Goal: Book appointment/travel/reservation

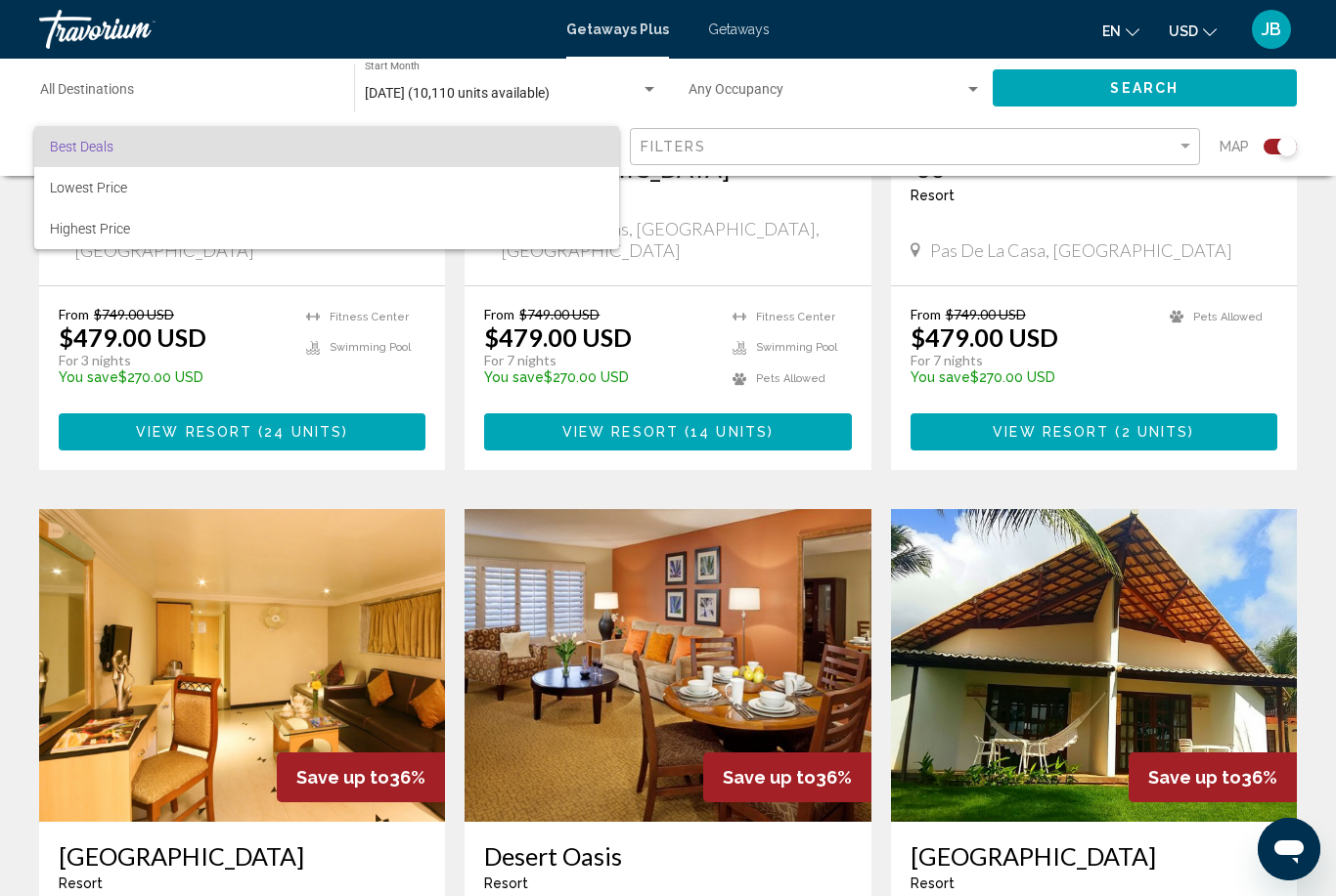
click at [264, 95] on div at bounding box center [668, 448] width 1336 height 896
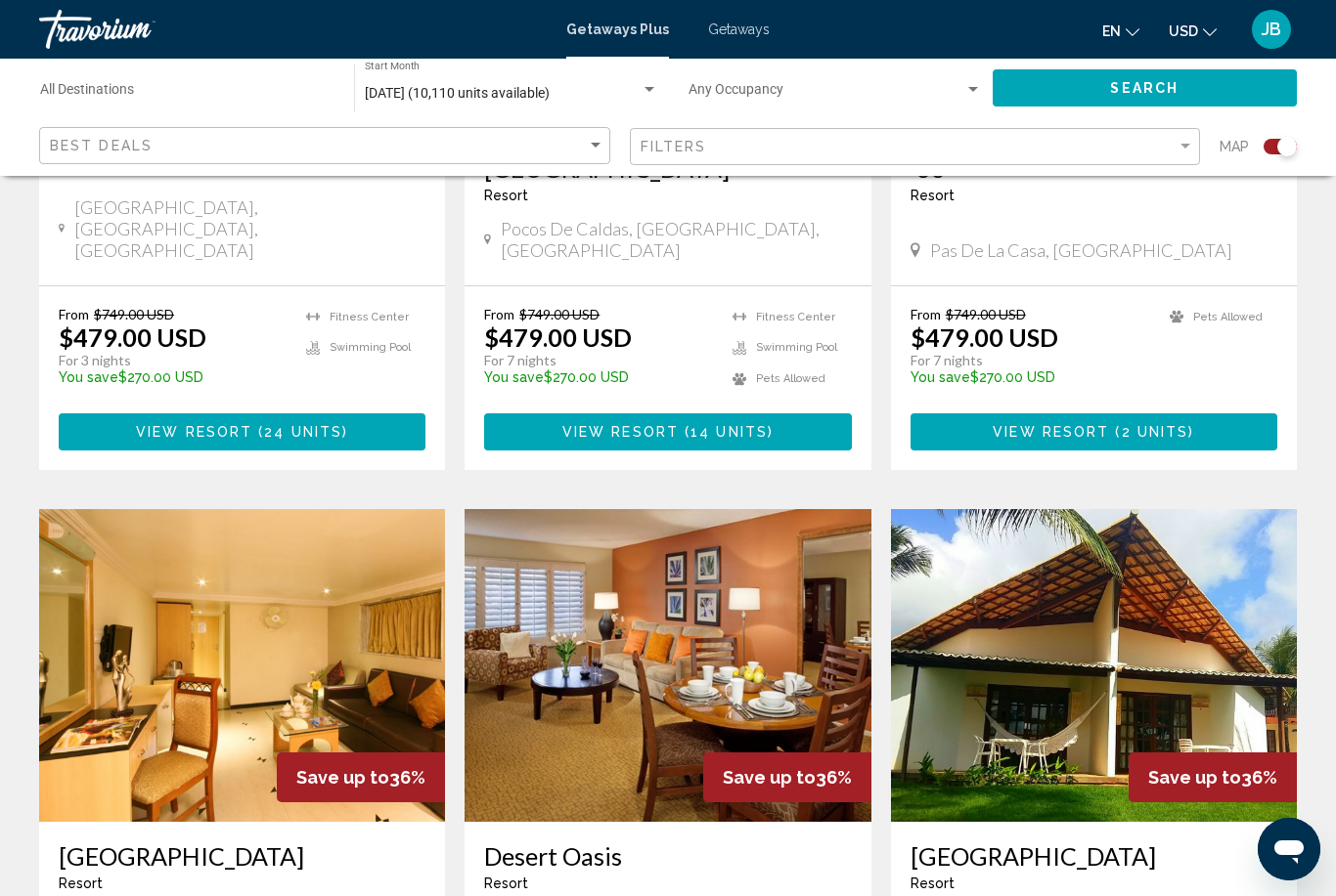
click at [137, 97] on input "Destination All Destinations" at bounding box center [188, 94] width 294 height 16
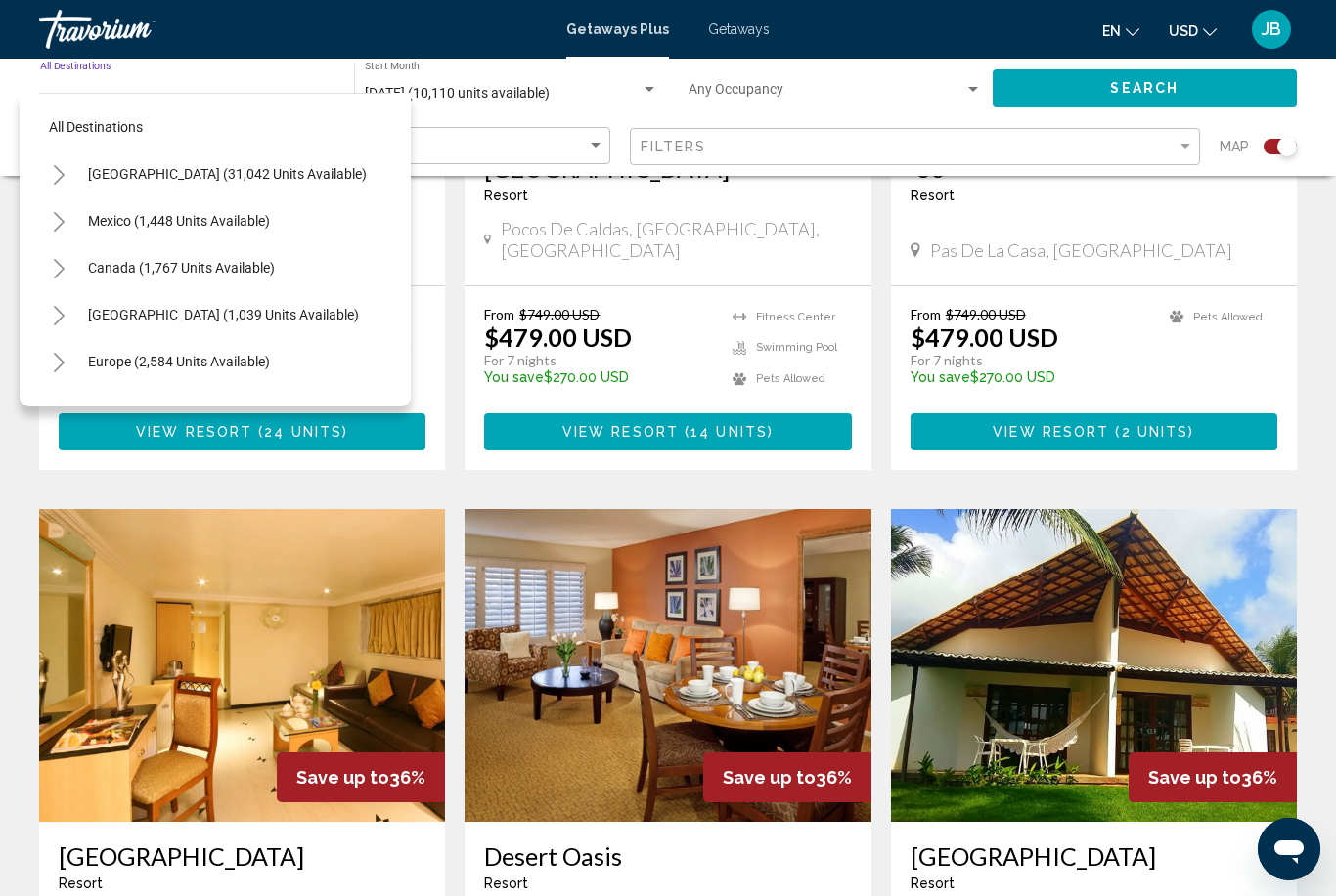
click at [67, 301] on button "Toggle Caribbean & Atlantic Islands (1,039 units available)" at bounding box center [59, 315] width 40 height 40
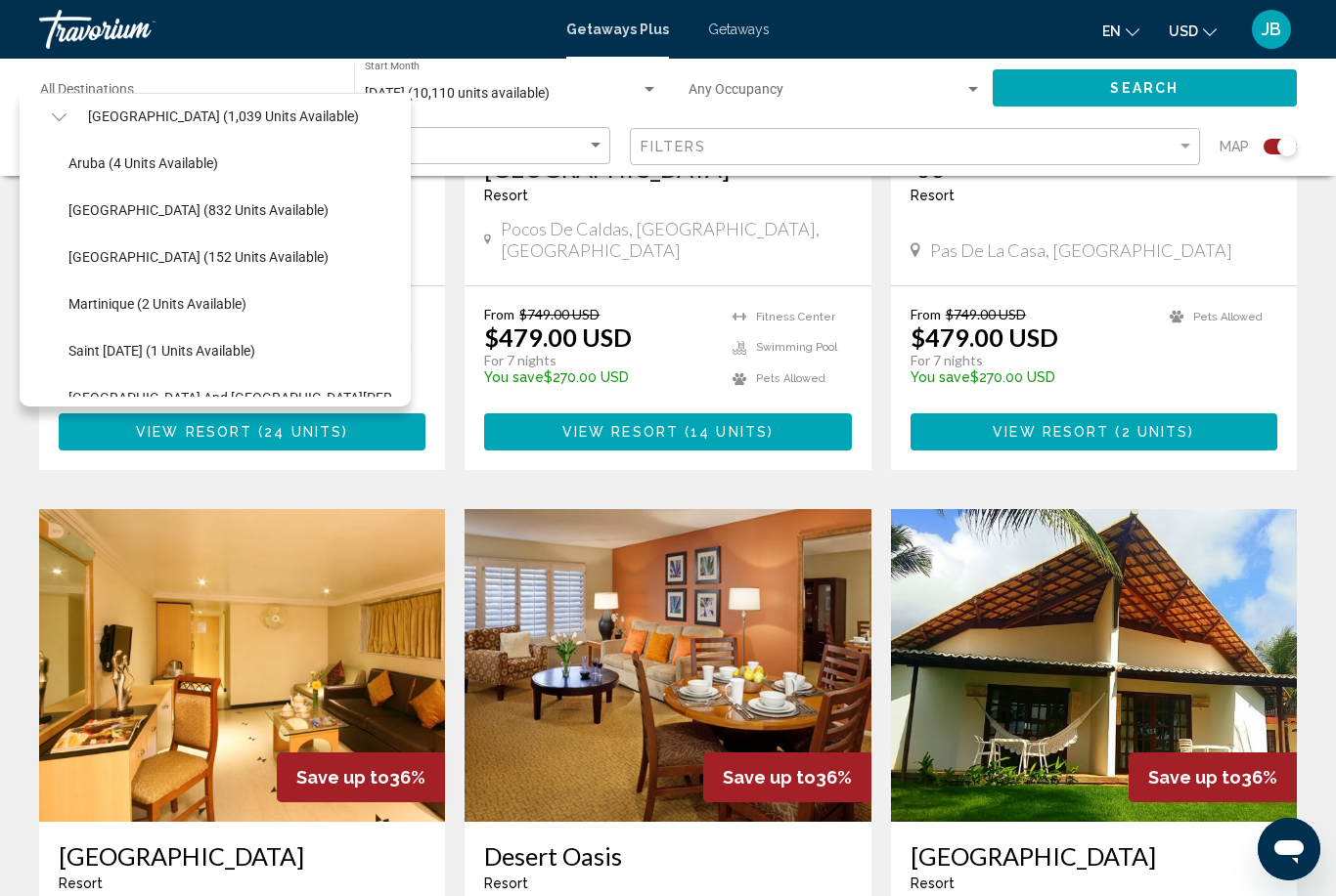
scroll to position [196, 0]
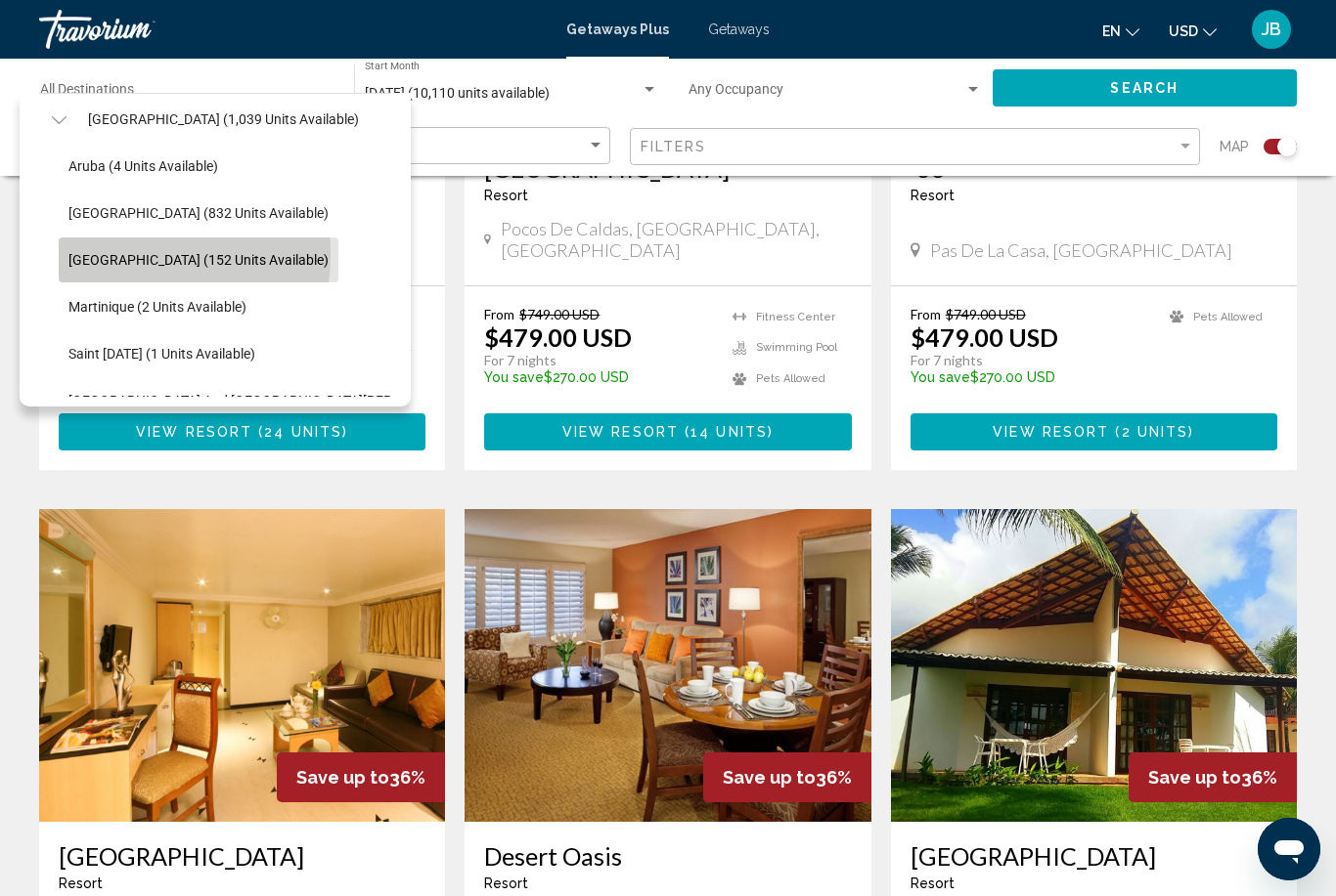
click at [108, 254] on span "[GEOGRAPHIC_DATA] (152 units available)" at bounding box center [198, 260] width 260 height 16
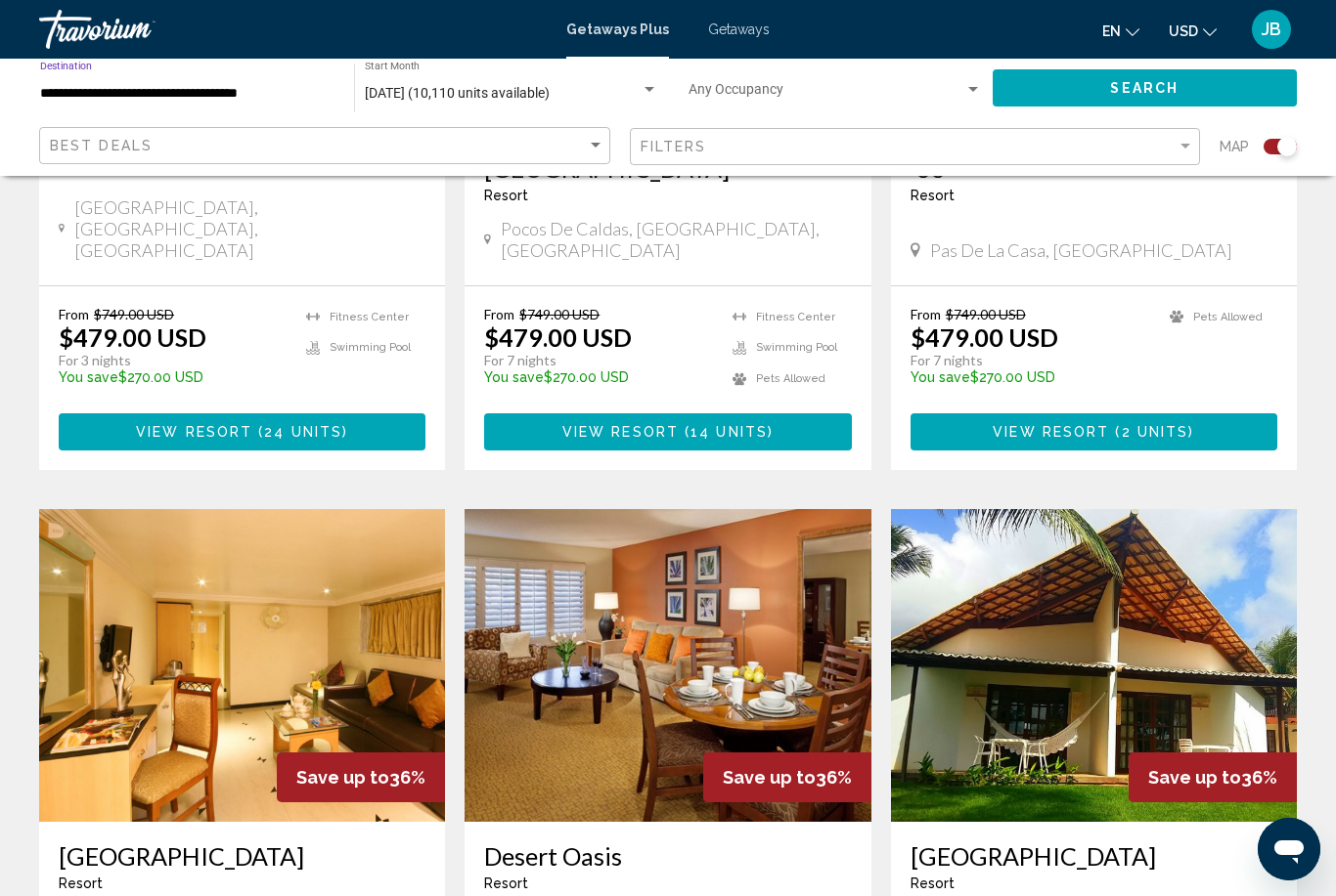
click at [1056, 88] on button "Search" at bounding box center [1144, 87] width 305 height 37
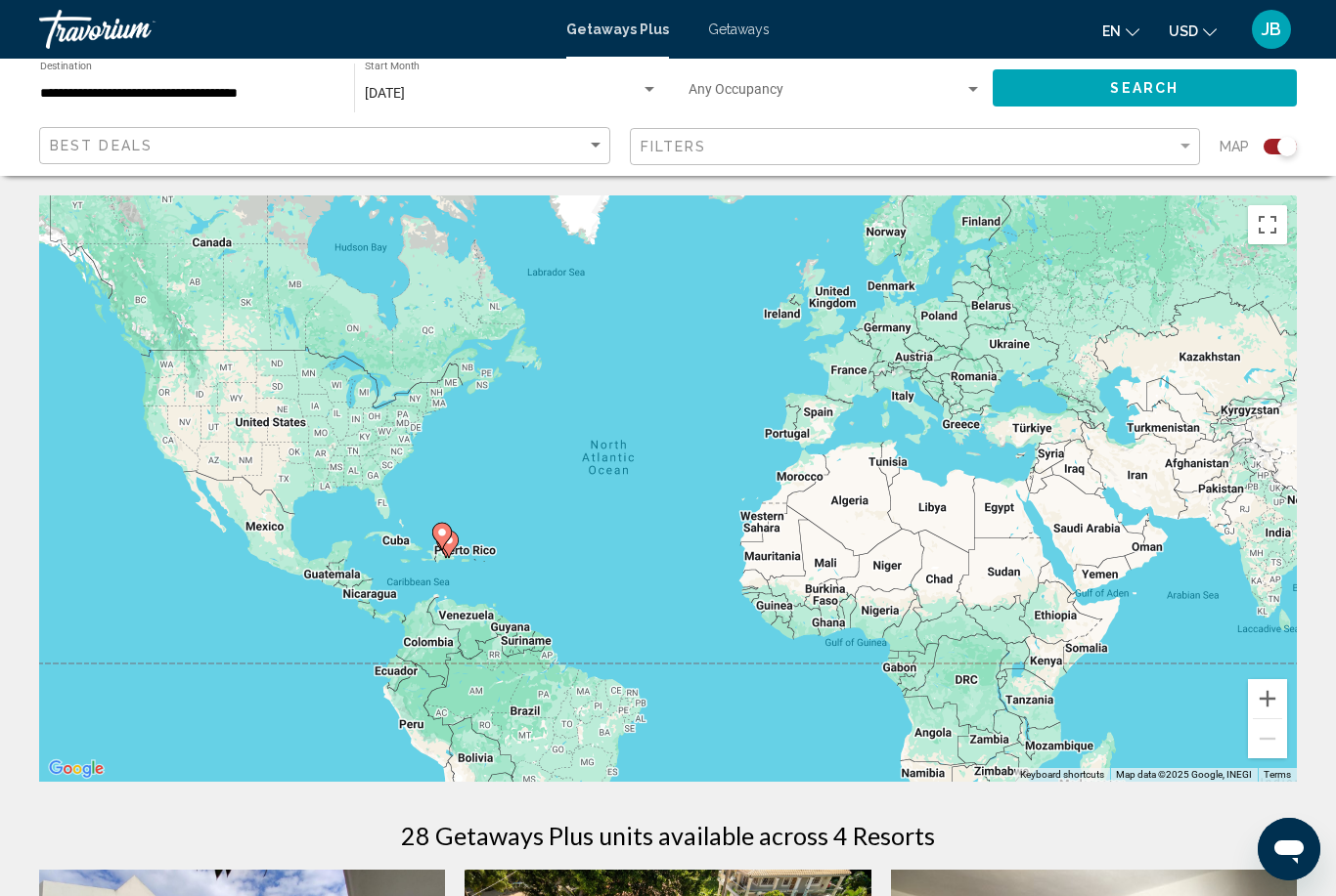
click at [968, 98] on div "Search widget" at bounding box center [836, 94] width 294 height 16
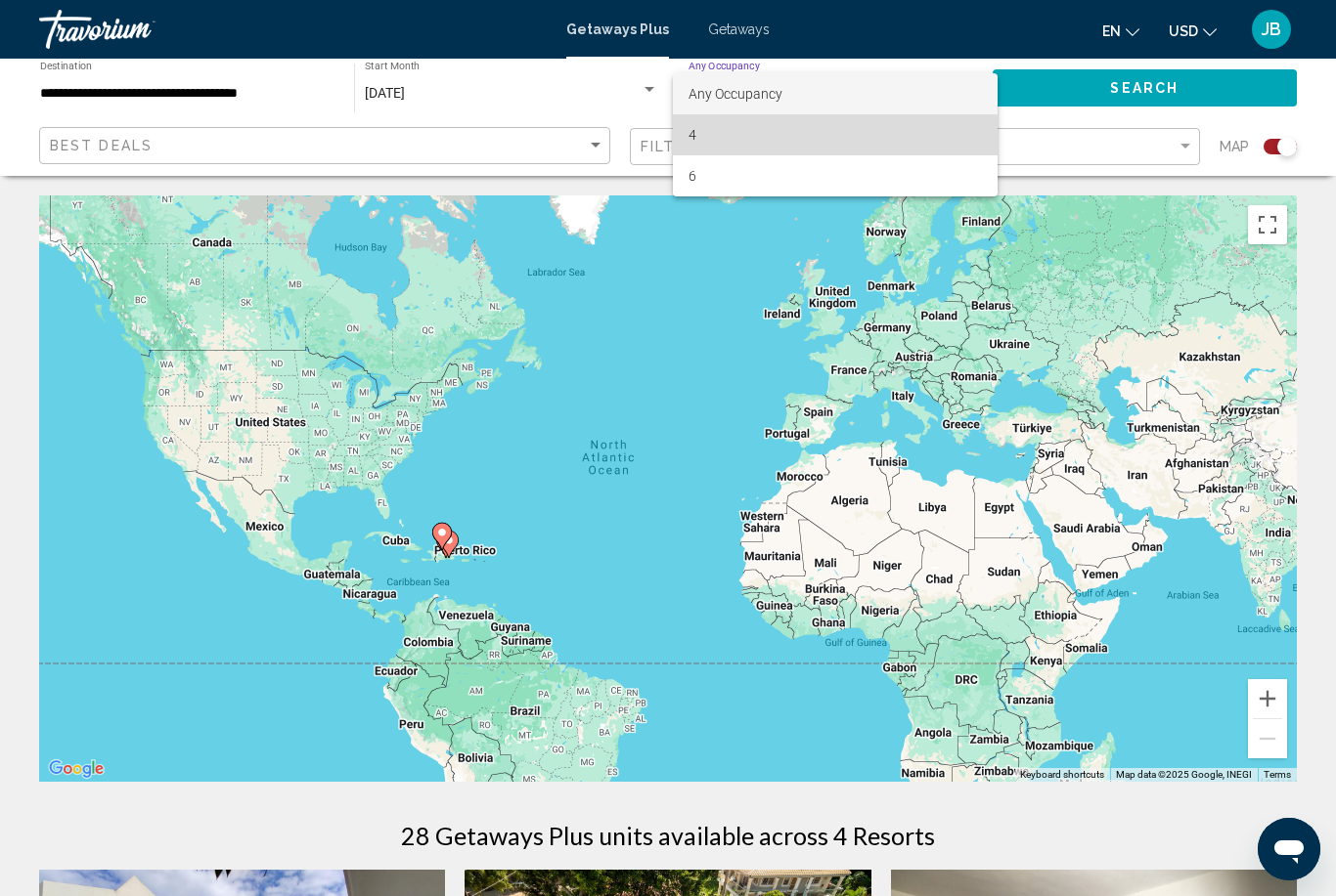
click at [697, 141] on span "4" at bounding box center [836, 135] width 294 height 41
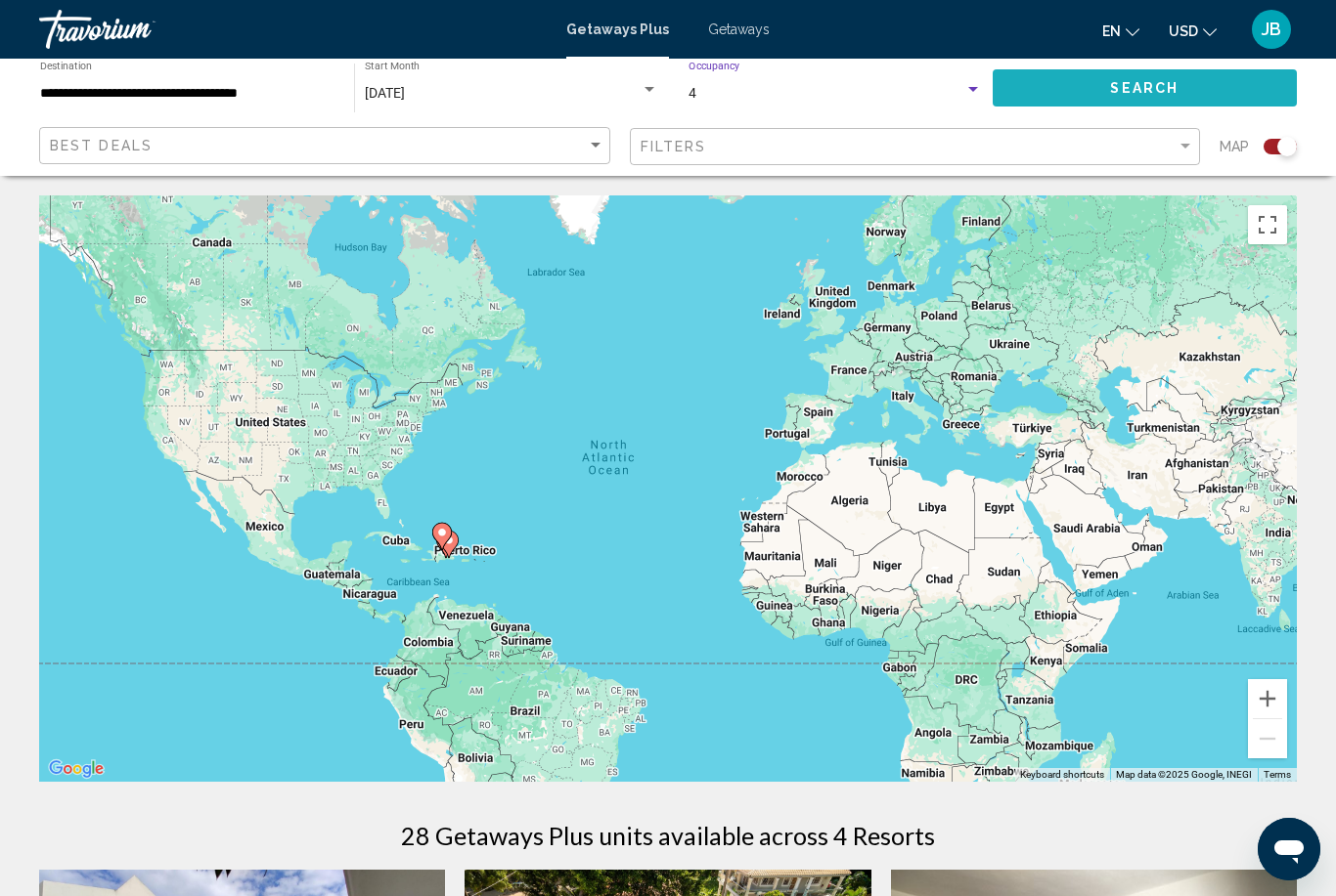
click at [1041, 85] on button "Search" at bounding box center [1144, 87] width 305 height 37
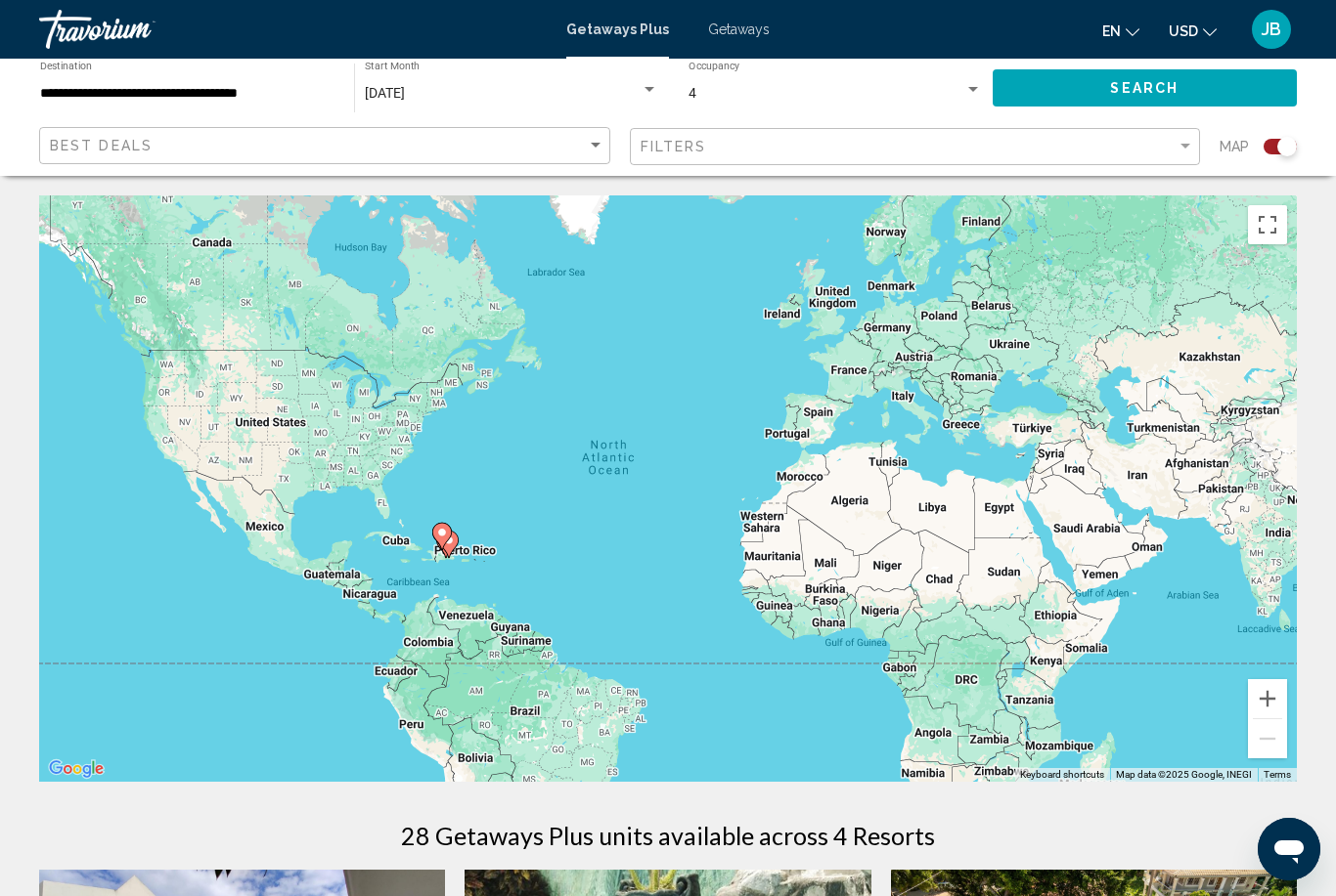
click at [92, 86] on input "**********" at bounding box center [188, 94] width 294 height 16
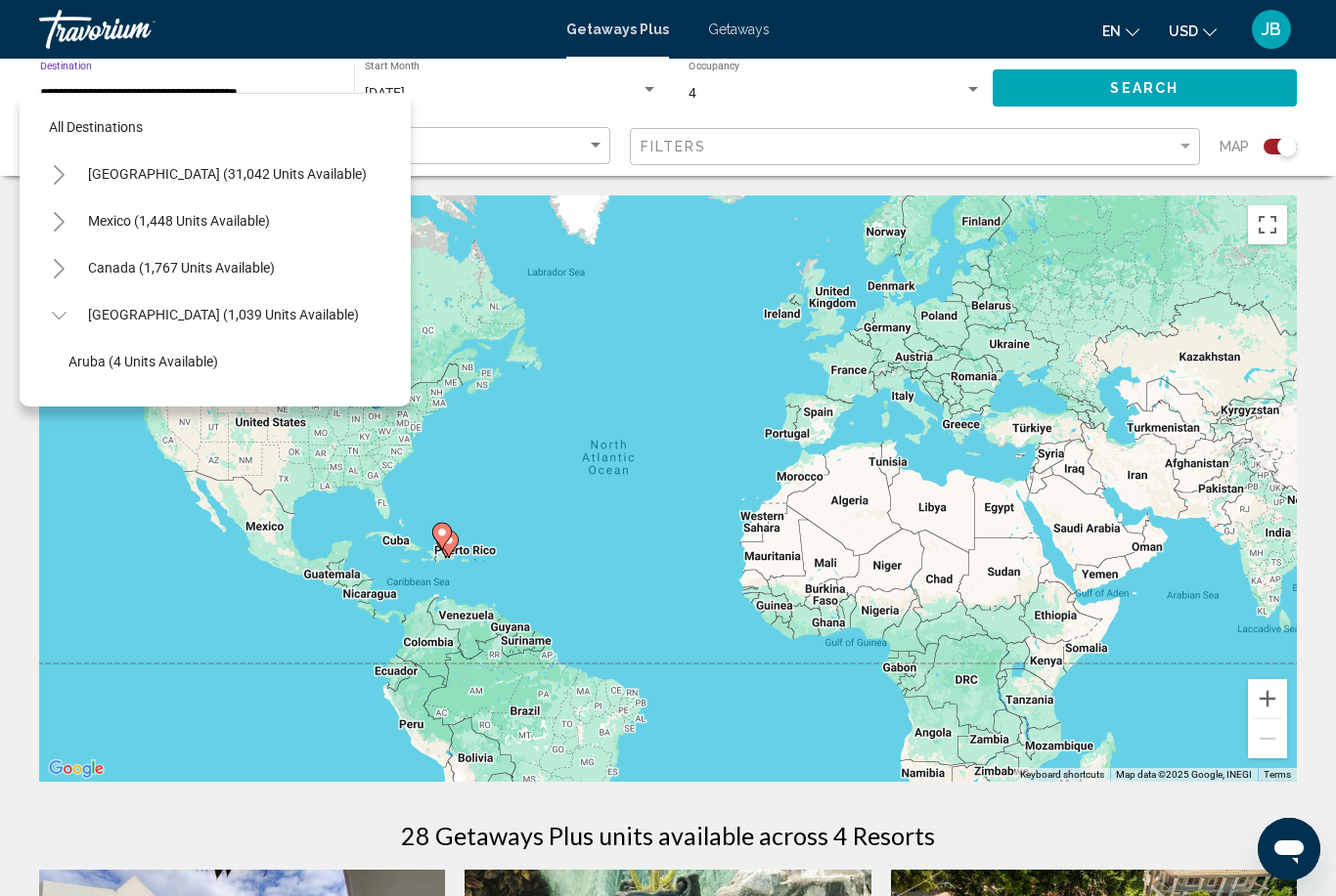
scroll to position [210, 0]
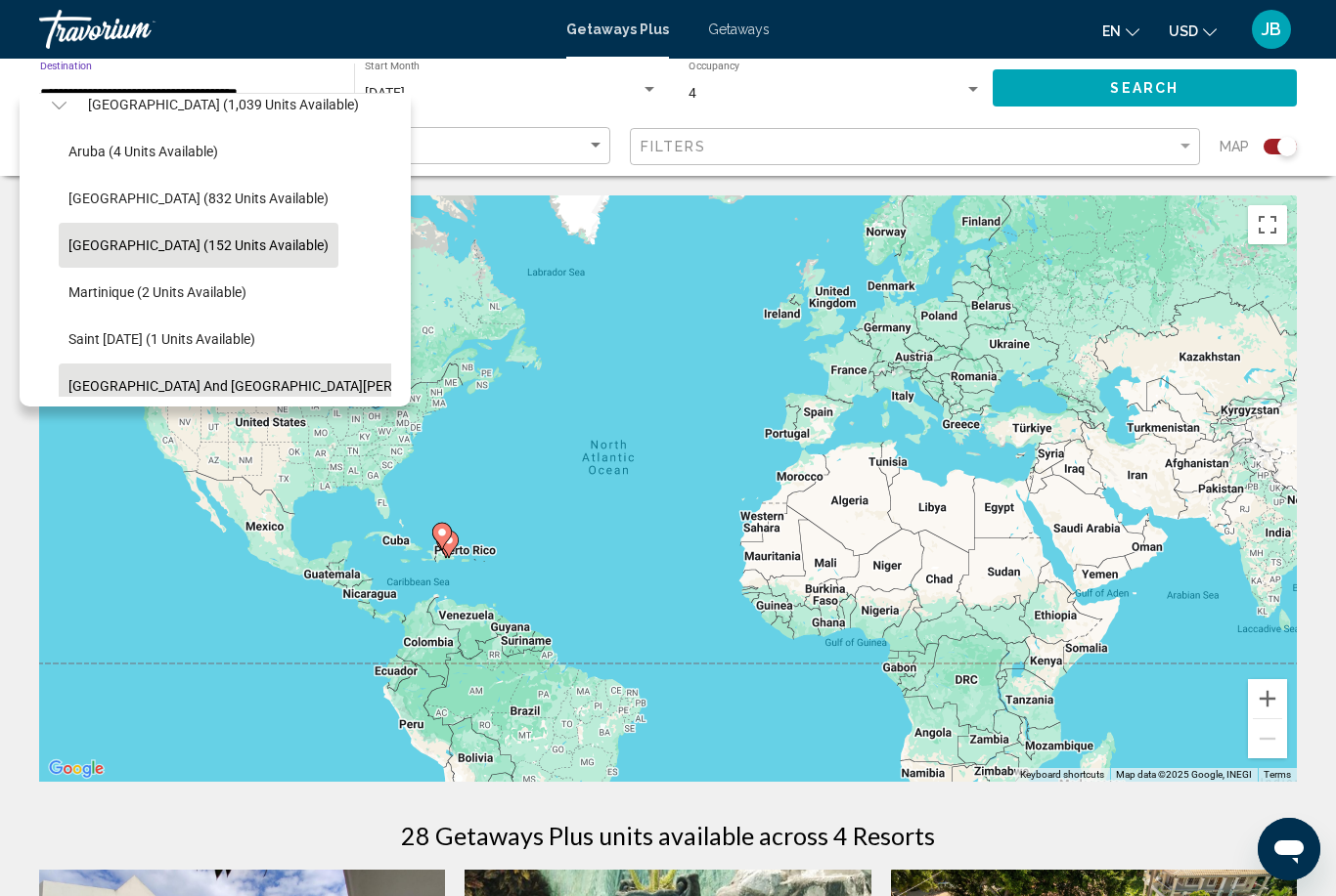
click at [113, 369] on button "[GEOGRAPHIC_DATA] and [GEOGRAPHIC_DATA][PERSON_NAME] (47 units available)" at bounding box center [327, 386] width 539 height 45
type input "**********"
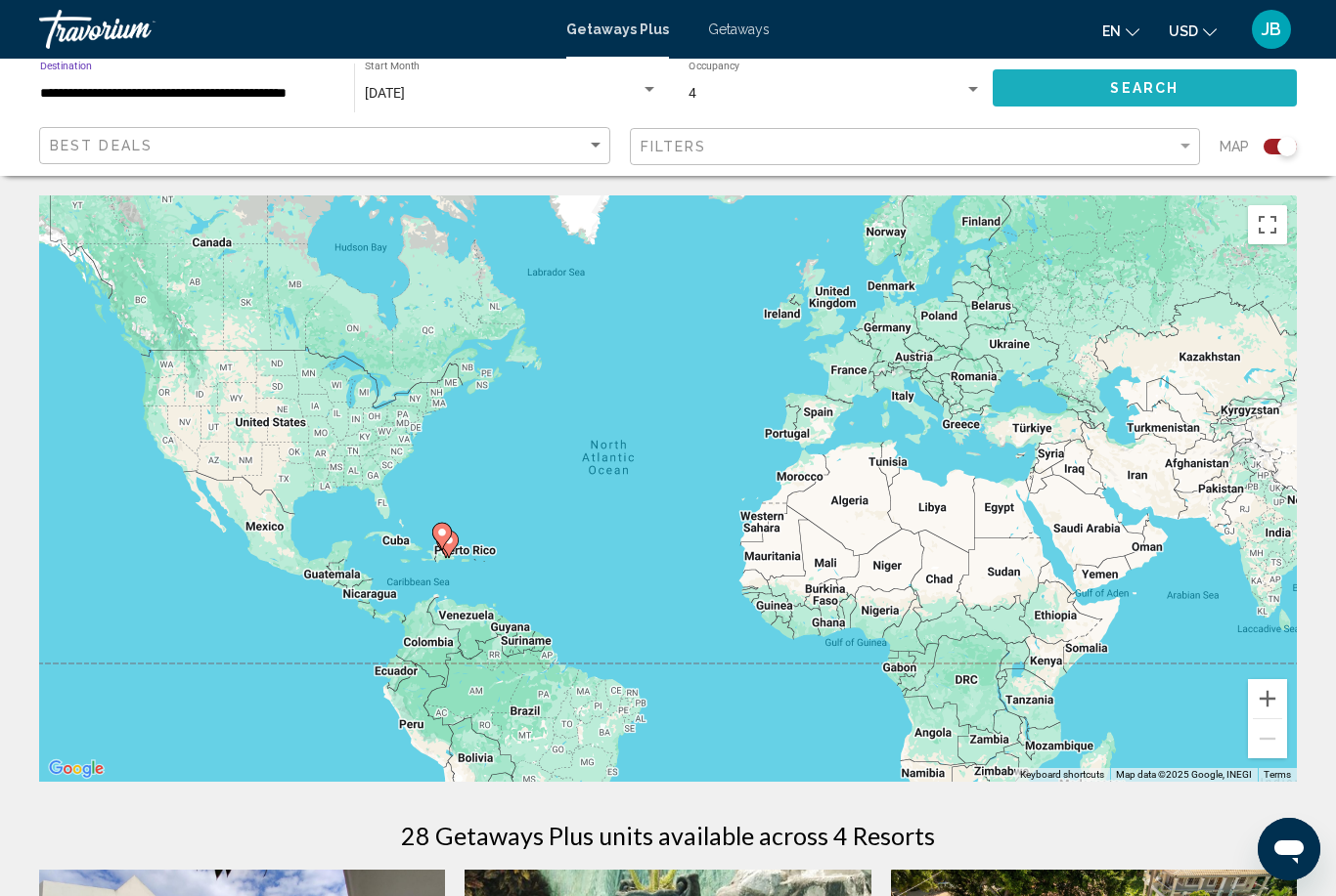
click at [1049, 80] on button "Search" at bounding box center [1144, 87] width 305 height 37
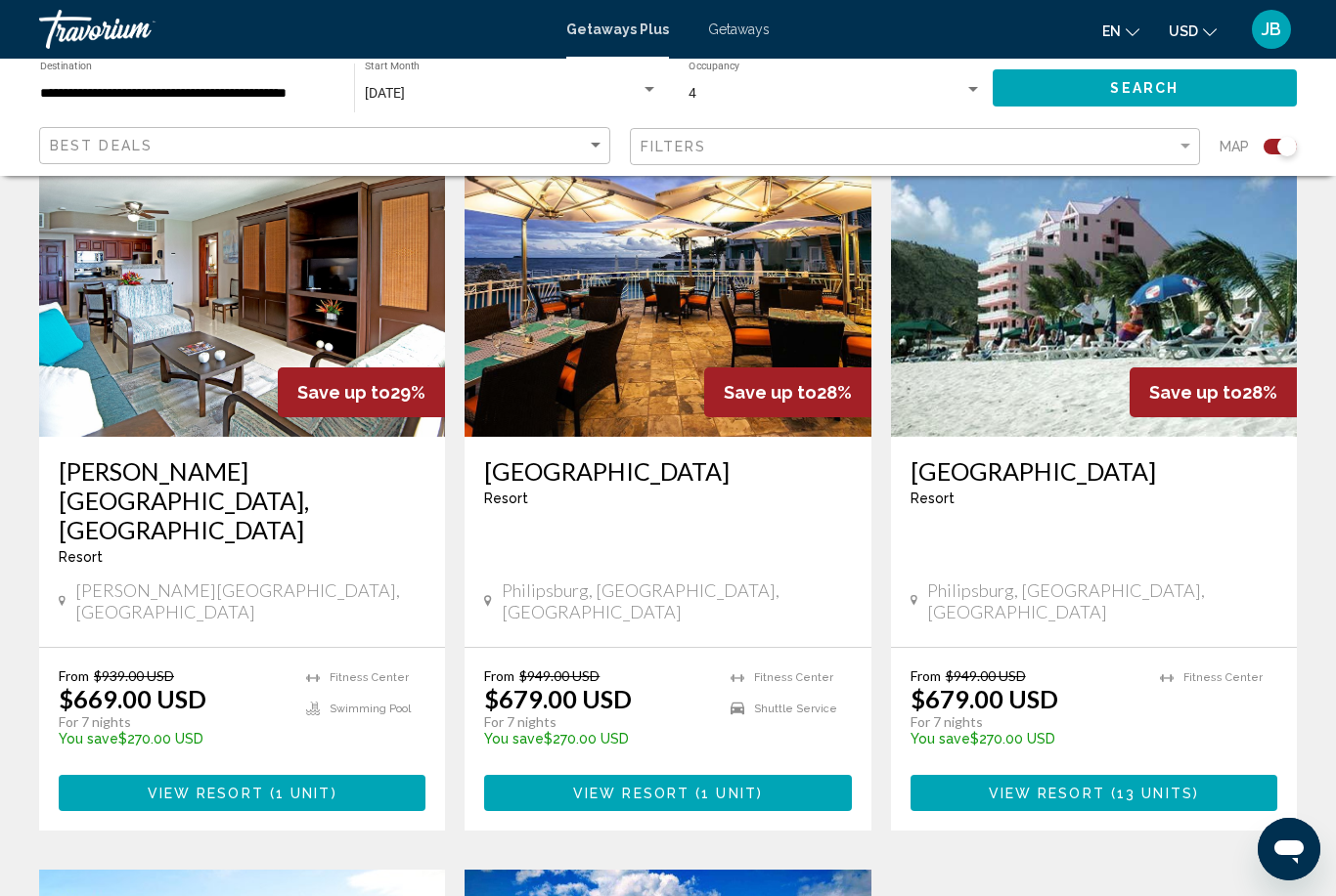
scroll to position [744, 0]
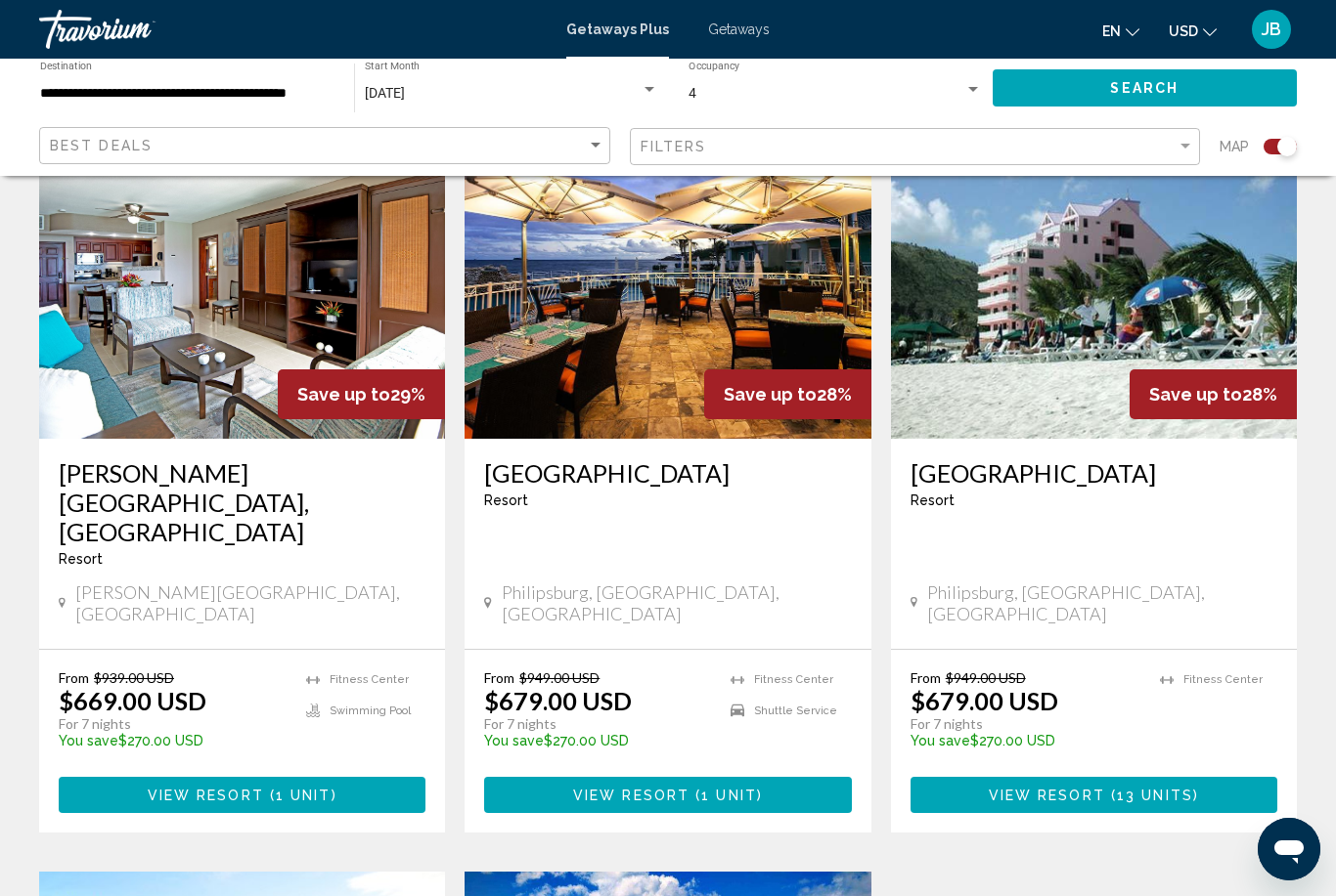
click at [628, 788] on span "View Resort" at bounding box center [631, 796] width 117 height 16
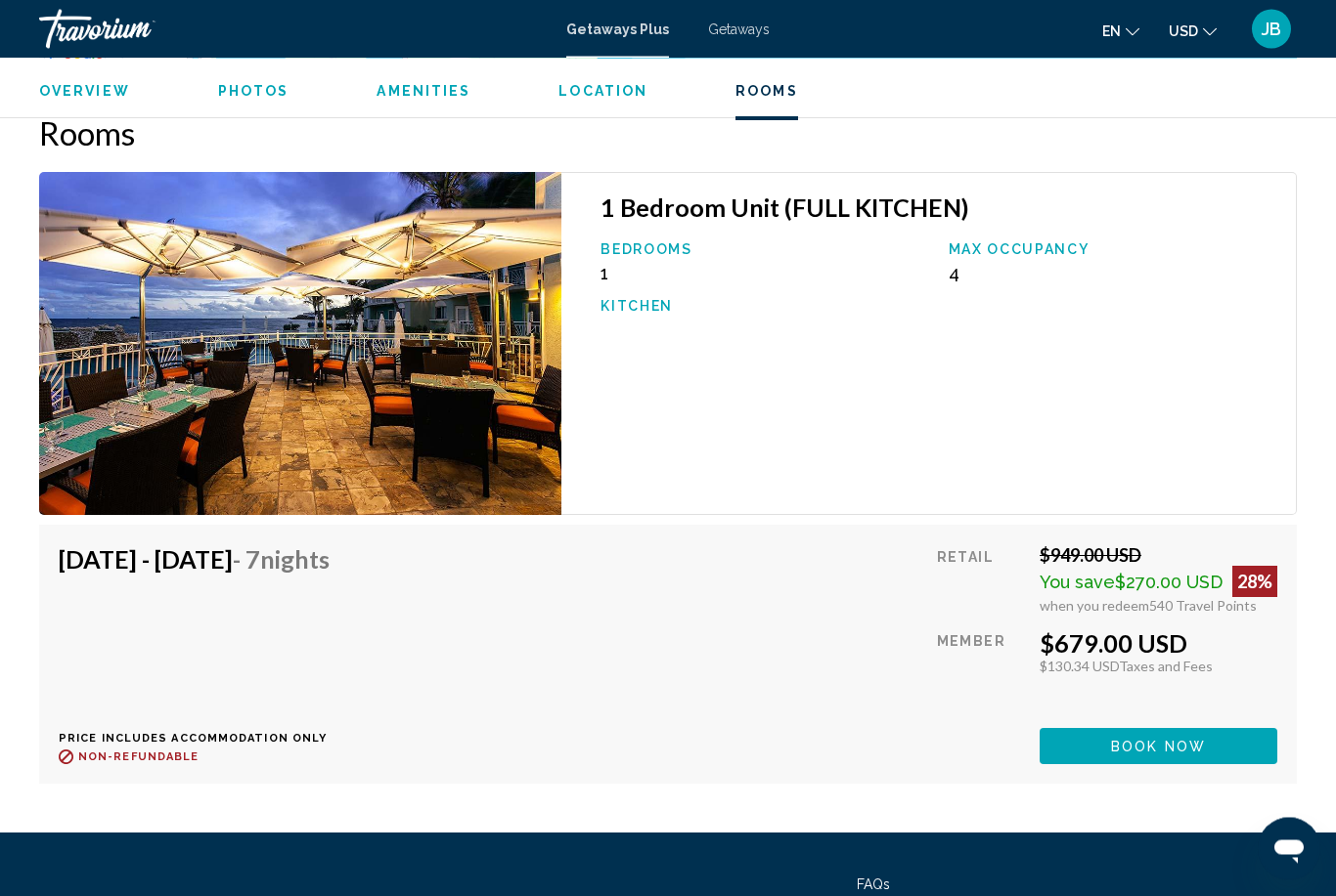
scroll to position [3304, 0]
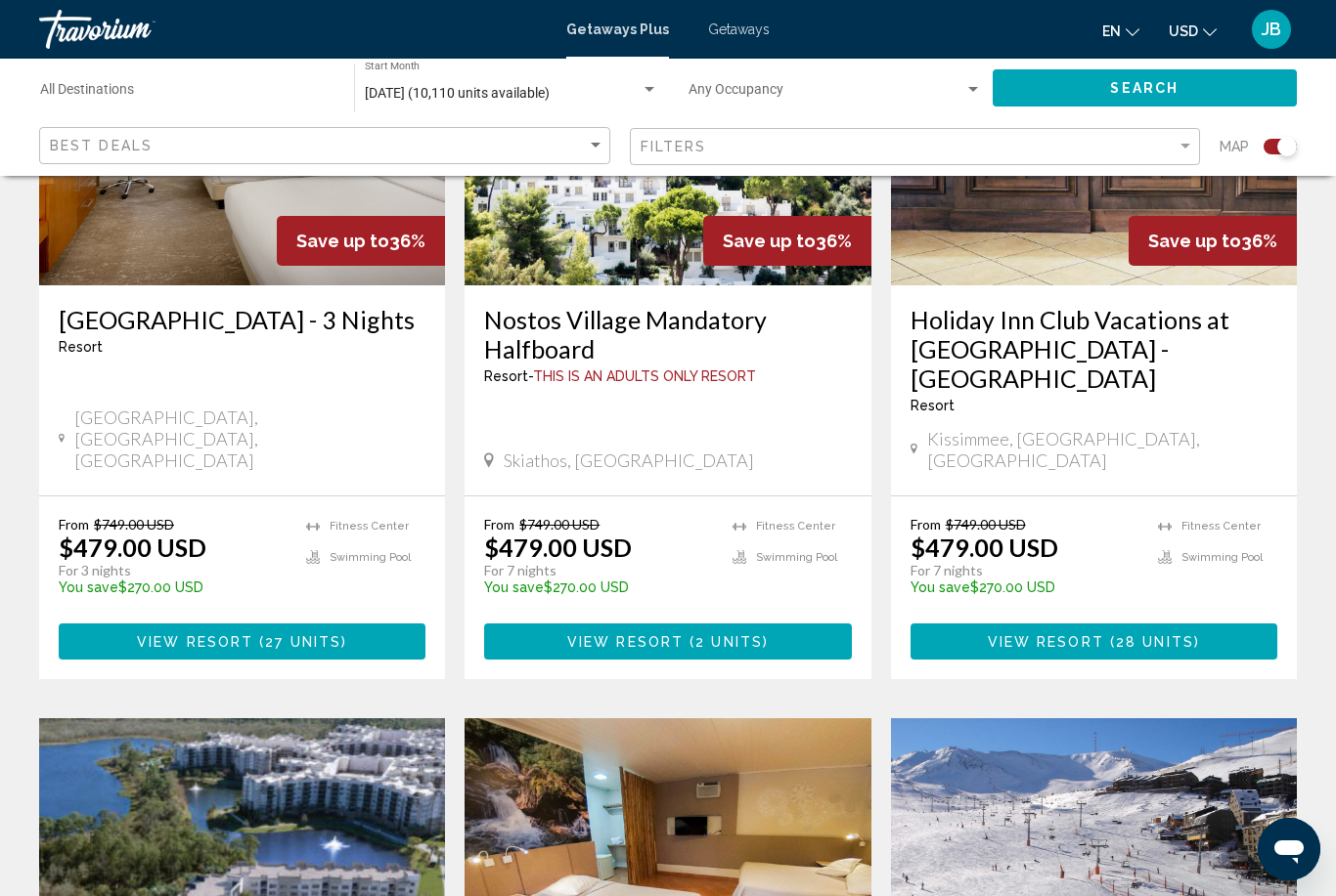
scroll to position [896, 0]
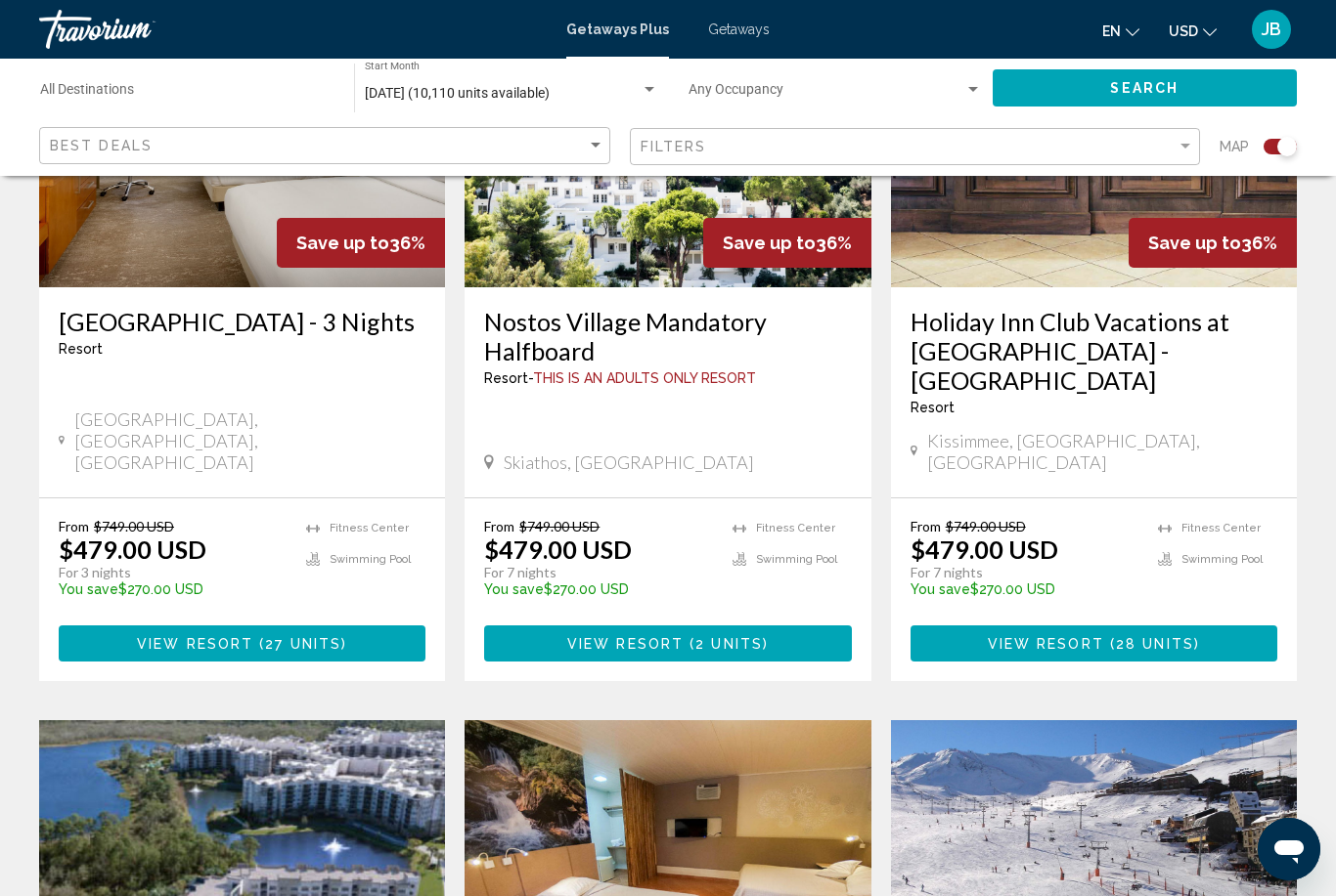
click at [746, 25] on span "Getaways" at bounding box center [738, 30] width 61 height 16
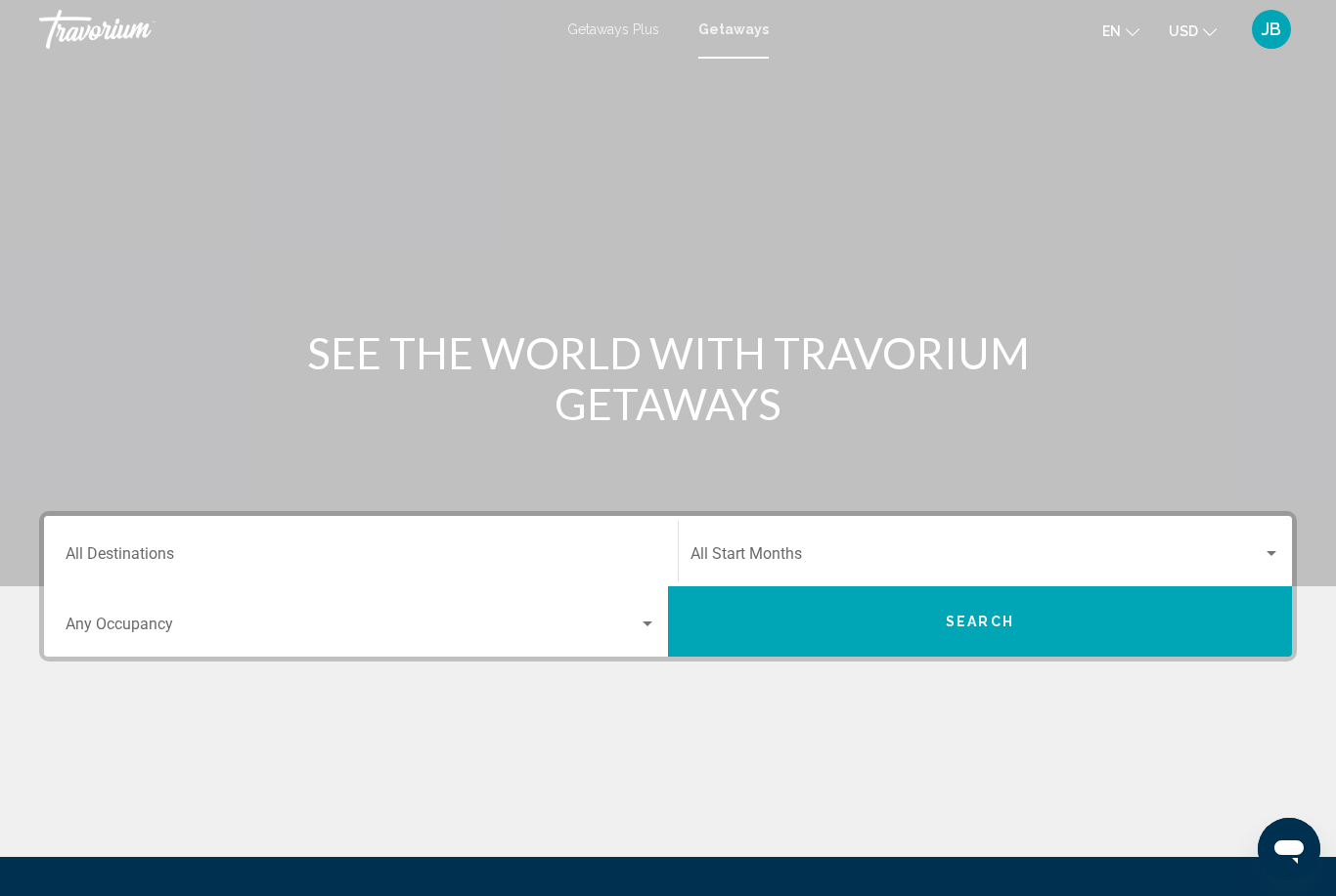
click at [136, 549] on input "Destination All Destinations" at bounding box center [361, 558] width 591 height 18
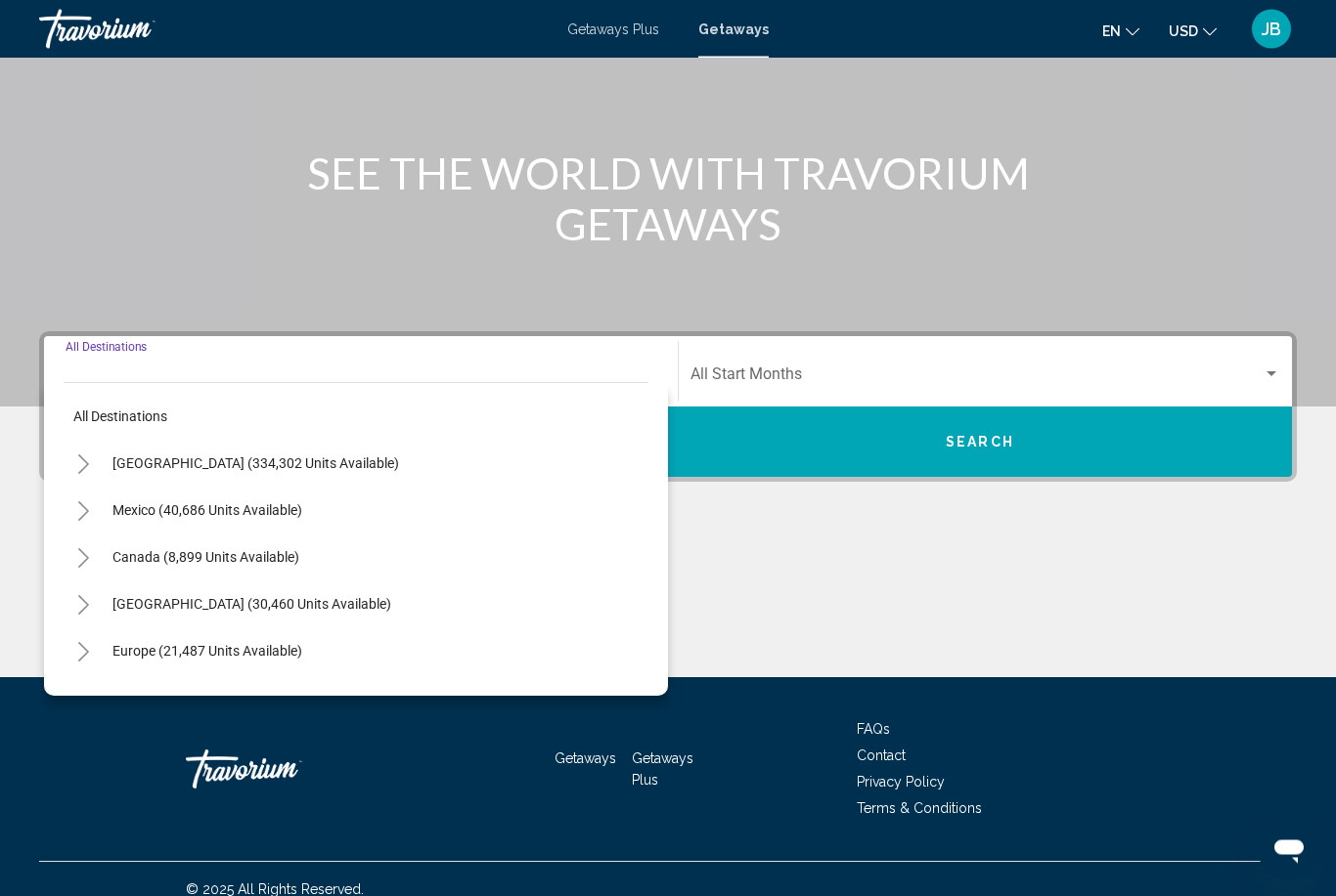
scroll to position [201, 0]
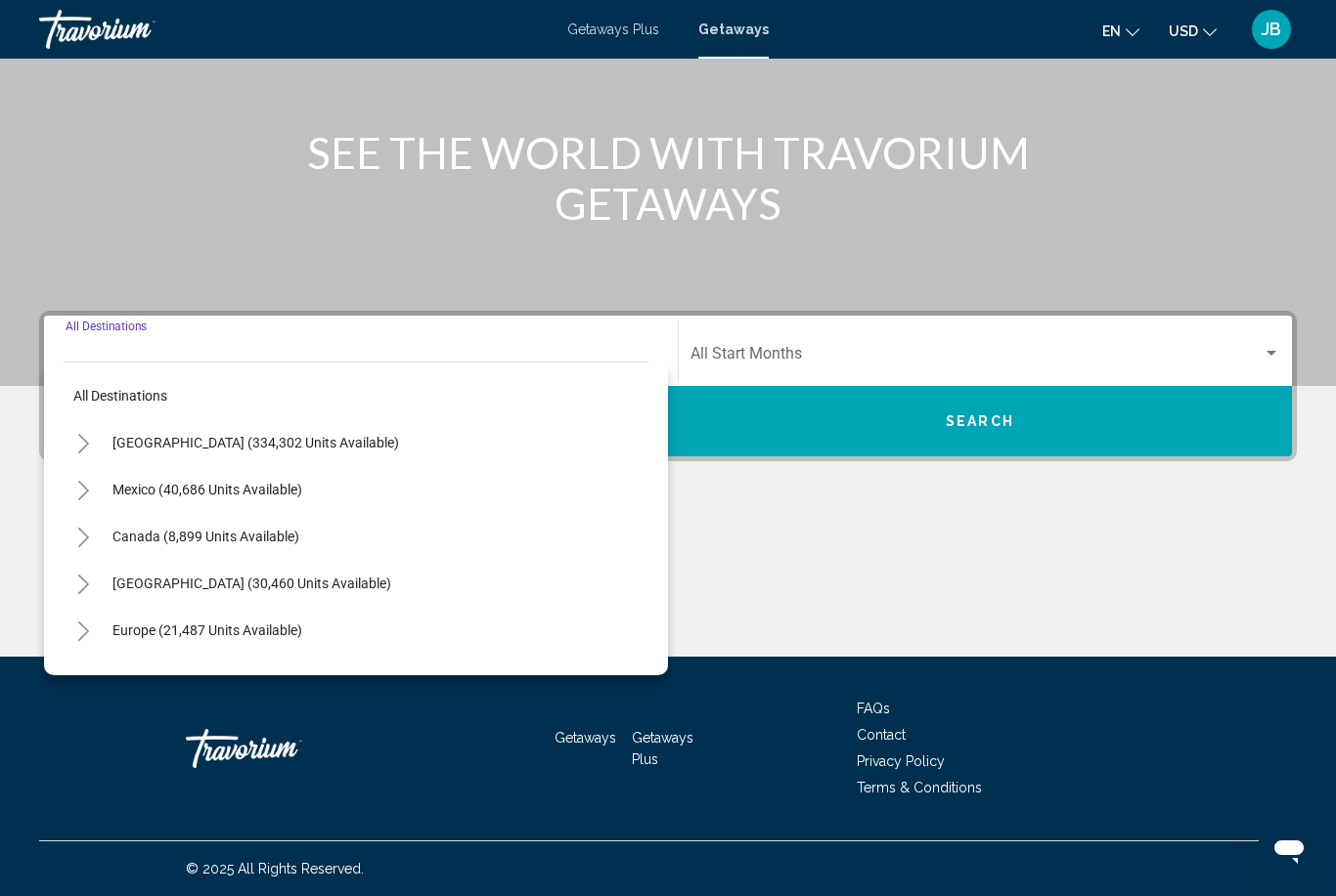
click at [92, 596] on button "Toggle Caribbean & Atlantic Islands (30,460 units available)" at bounding box center [83, 584] width 40 height 40
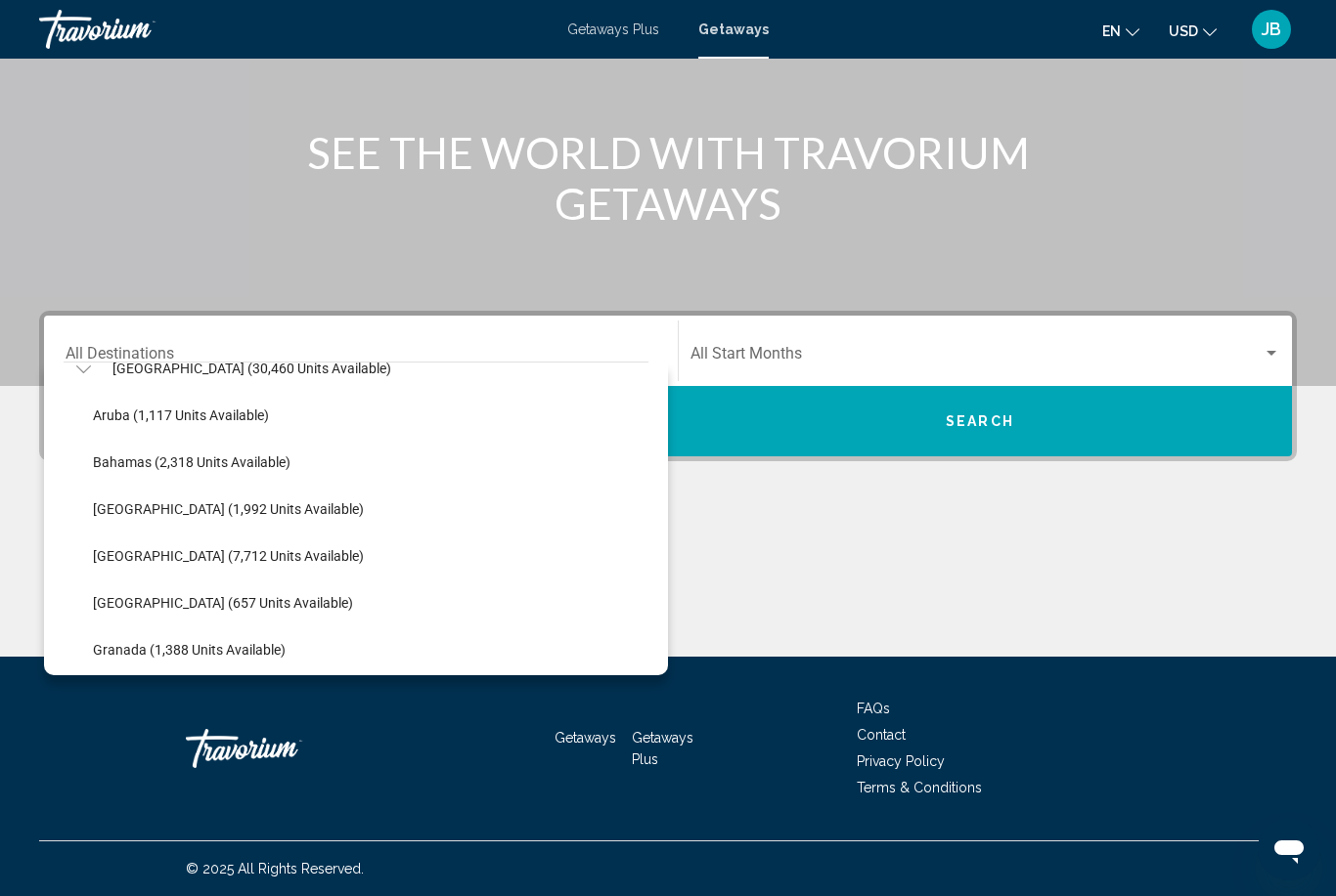
scroll to position [221, 0]
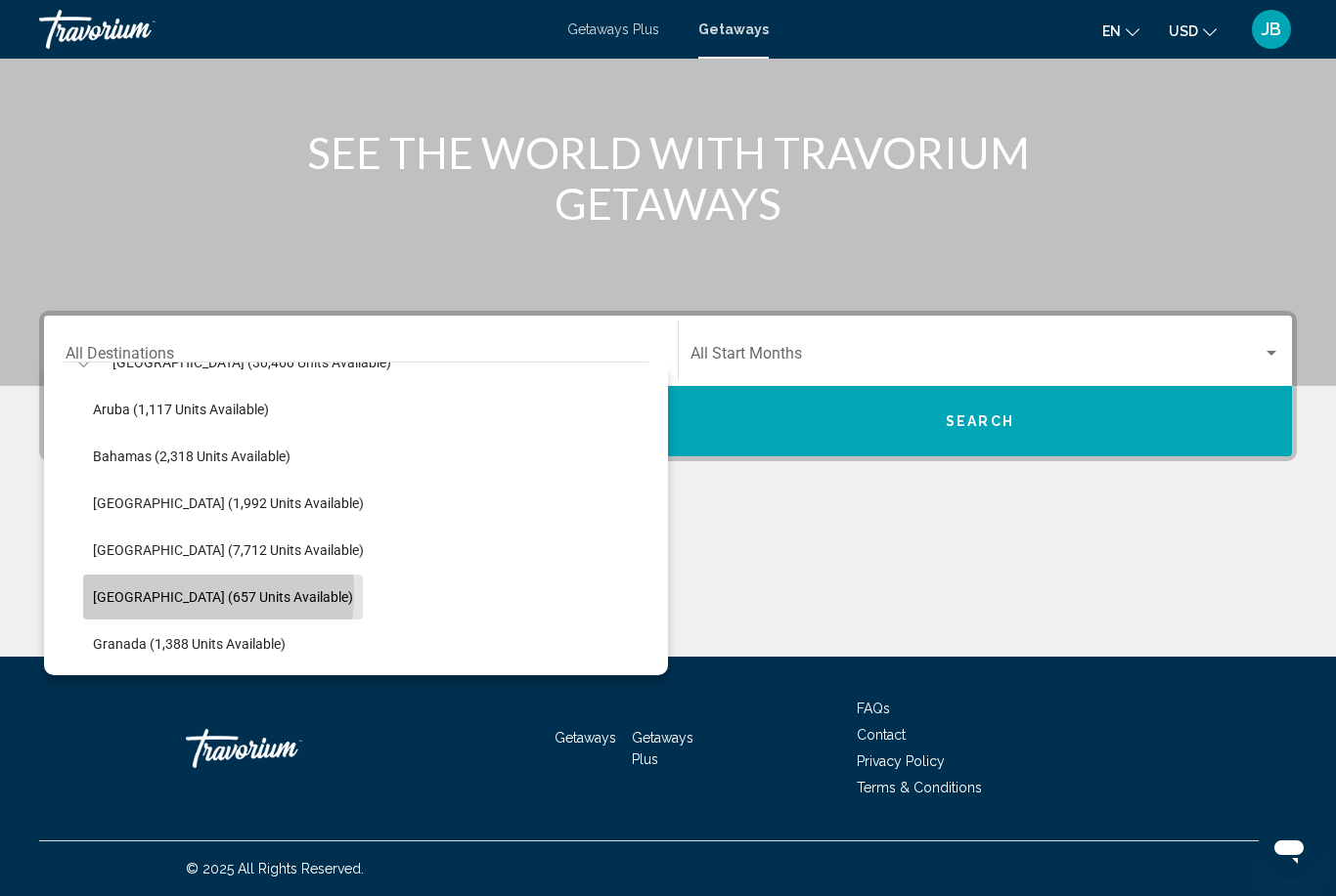
click at [111, 593] on span "[GEOGRAPHIC_DATA] (657 units available)" at bounding box center [222, 598] width 260 height 16
type input "**********"
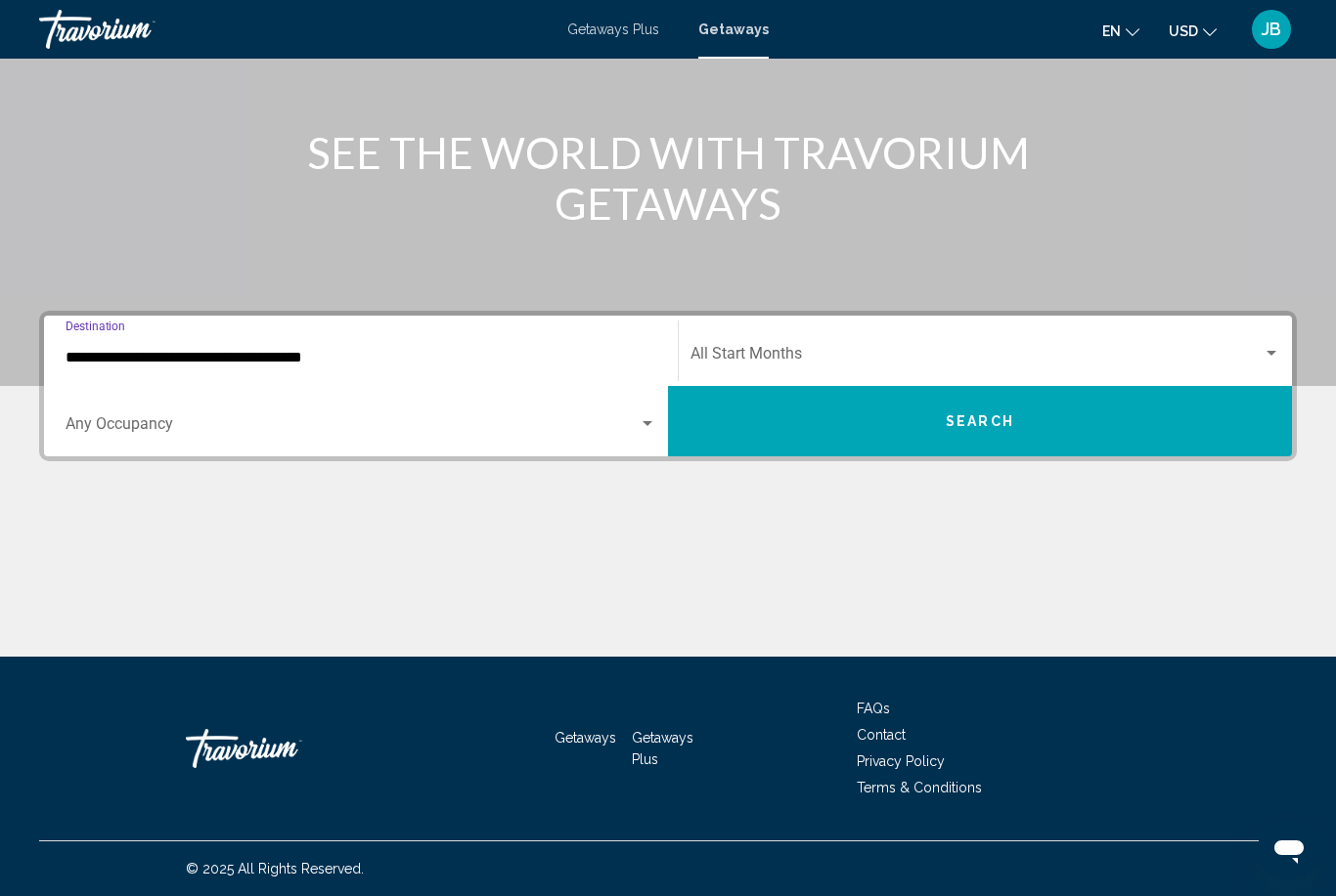
click at [782, 336] on div "Start Month All Start Months" at bounding box center [985, 352] width 590 height 61
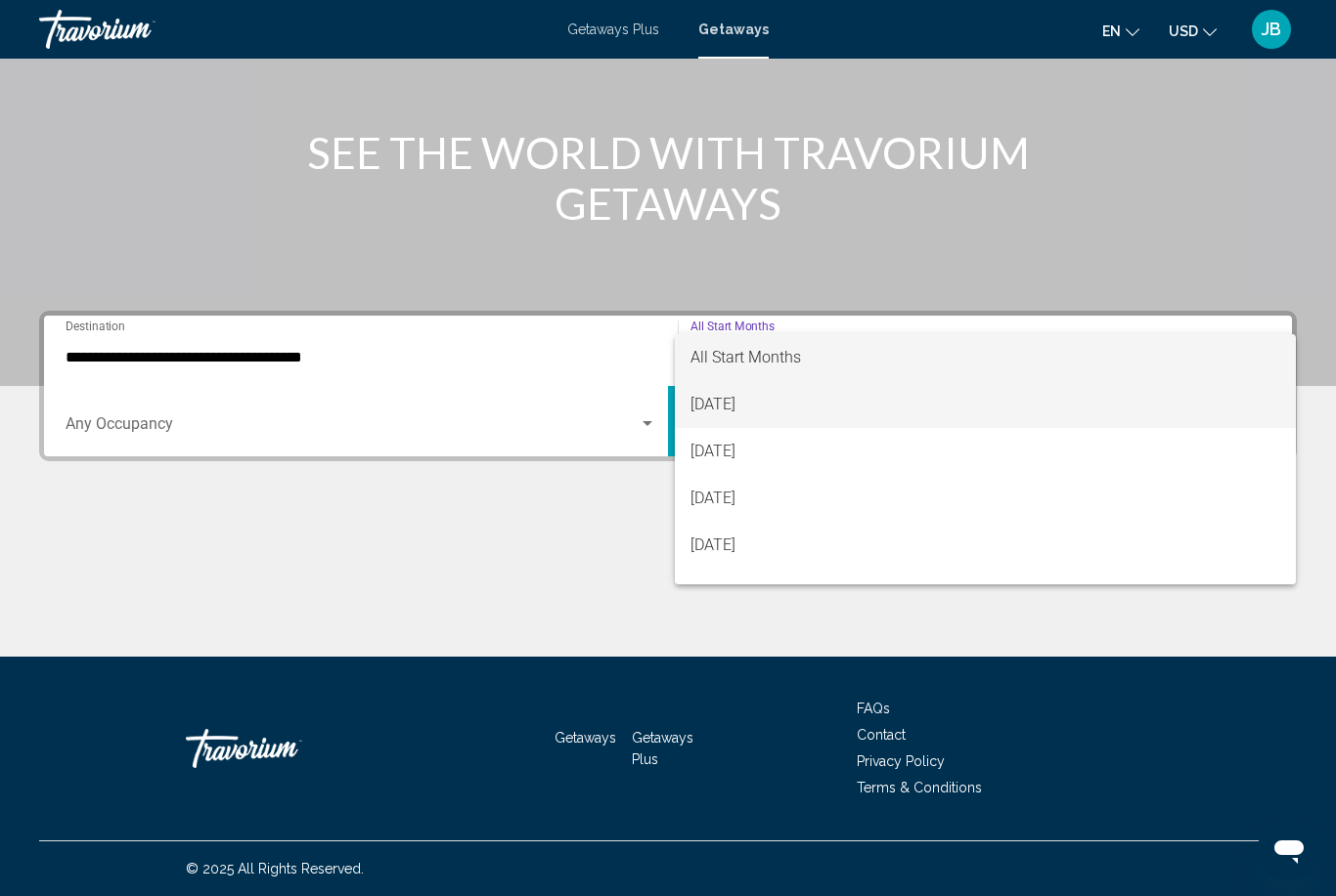
click at [733, 403] on span "[DATE]" at bounding box center [985, 405] width 590 height 47
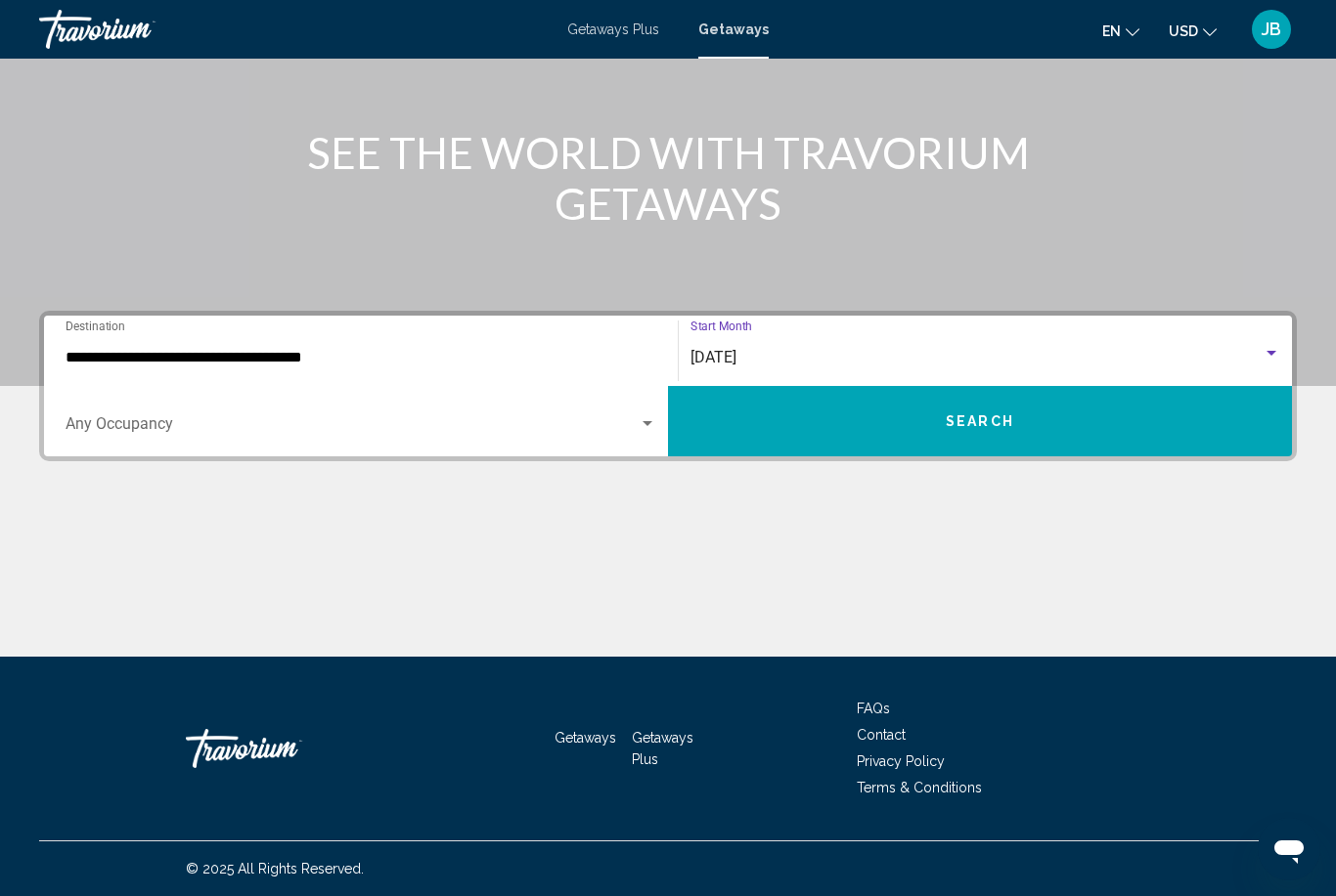
click at [764, 420] on button "Search" at bounding box center [979, 421] width 624 height 70
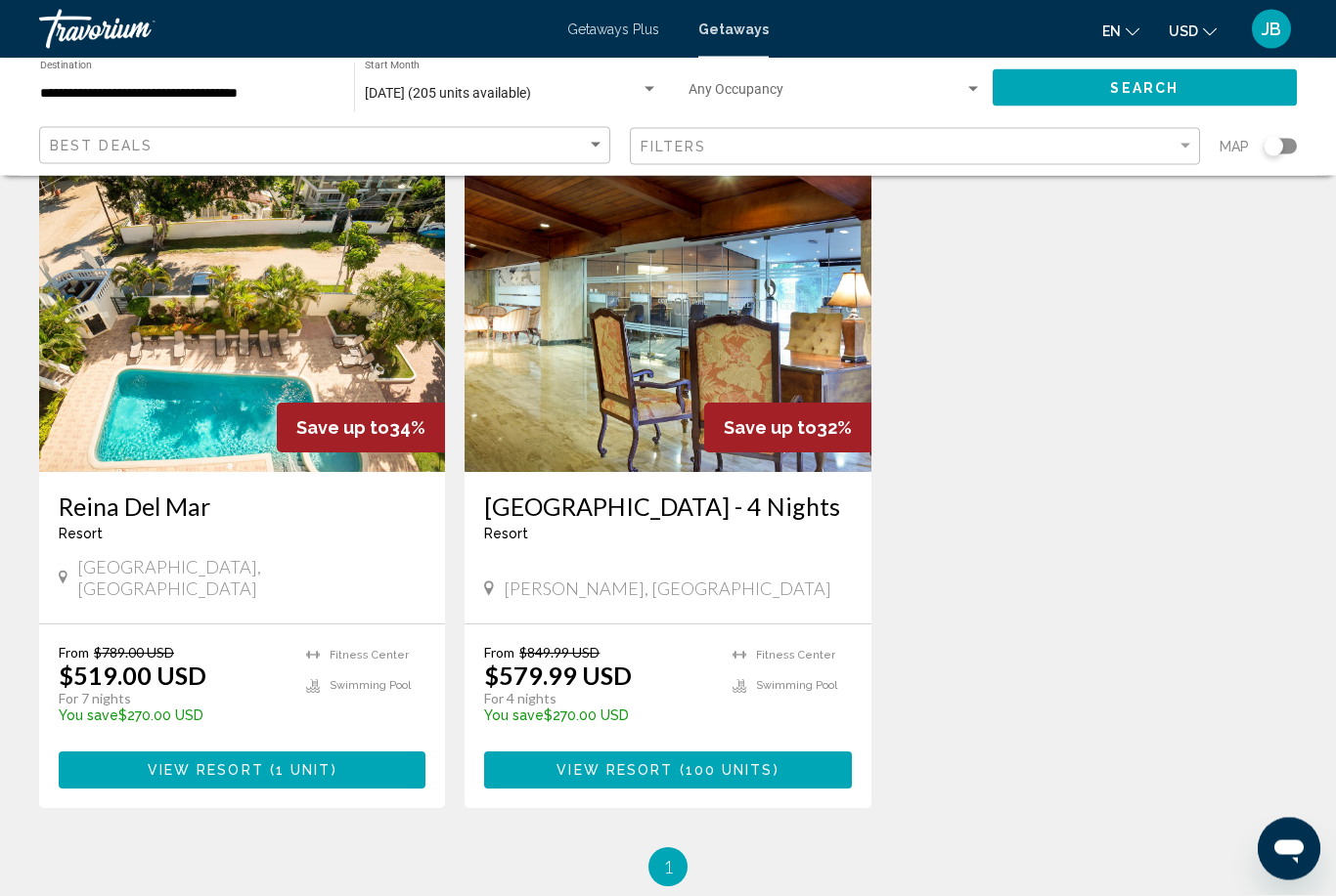
scroll to position [801, 0]
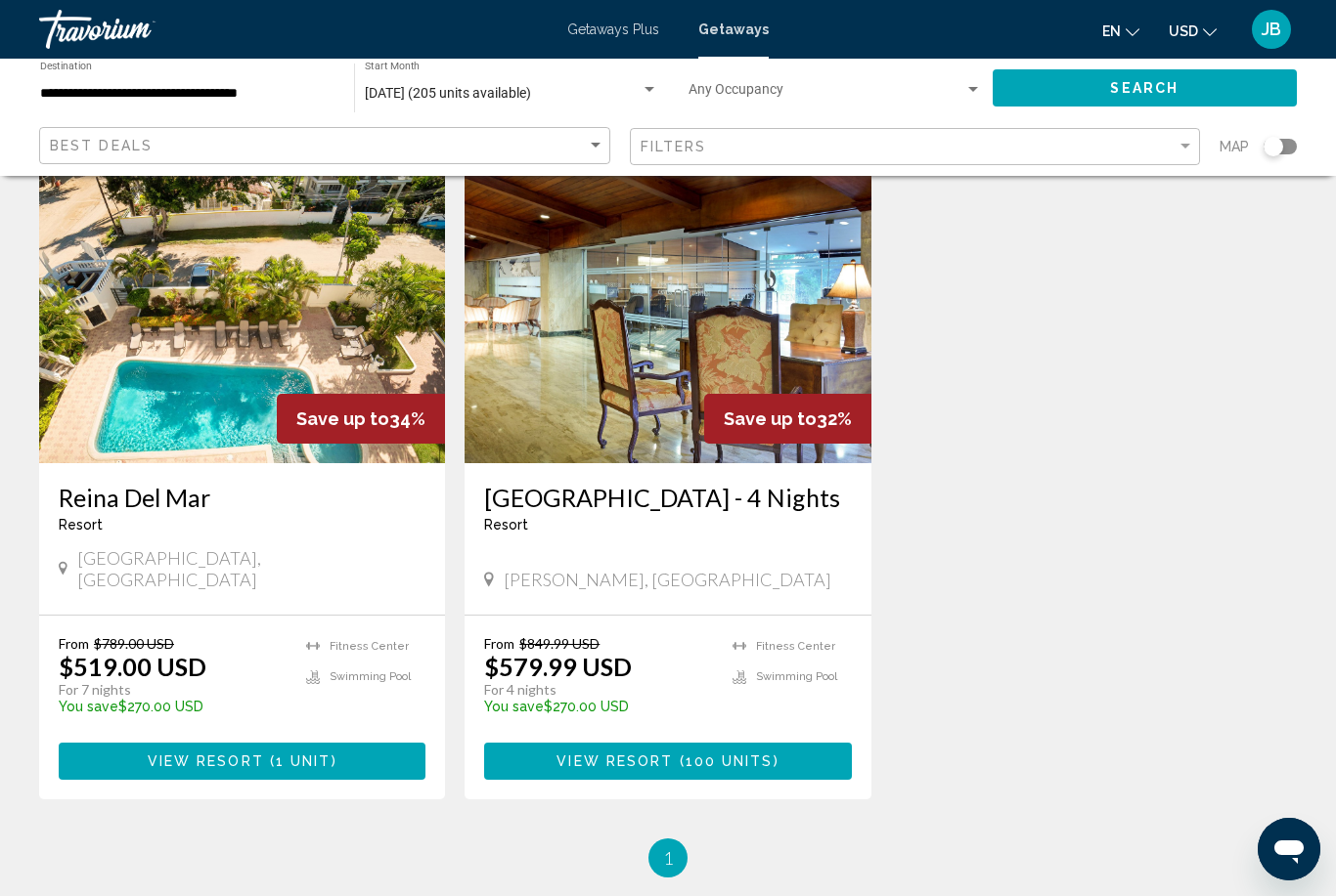
click at [514, 422] on img "Main content" at bounding box center [667, 306] width 406 height 313
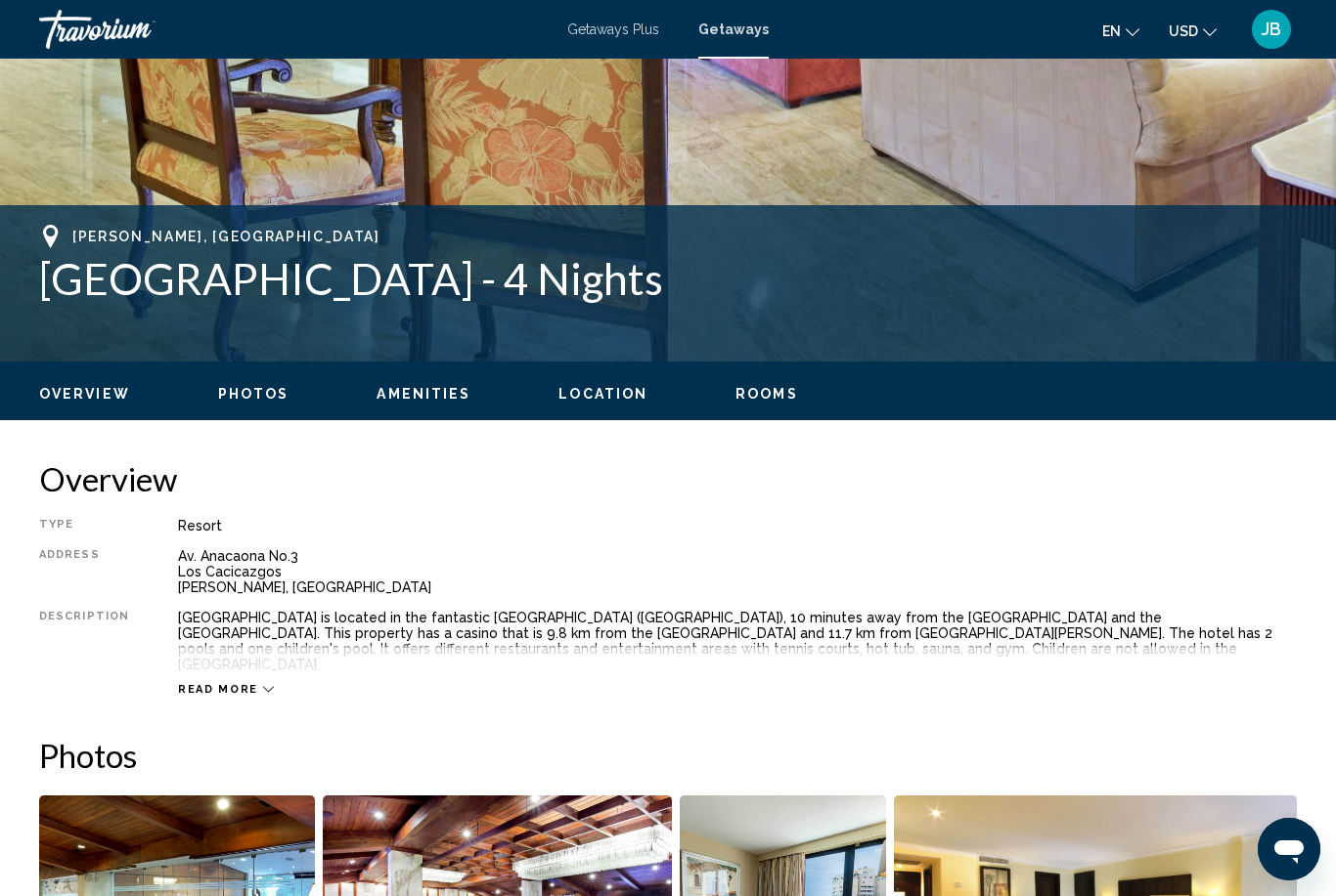
scroll to position [731, 0]
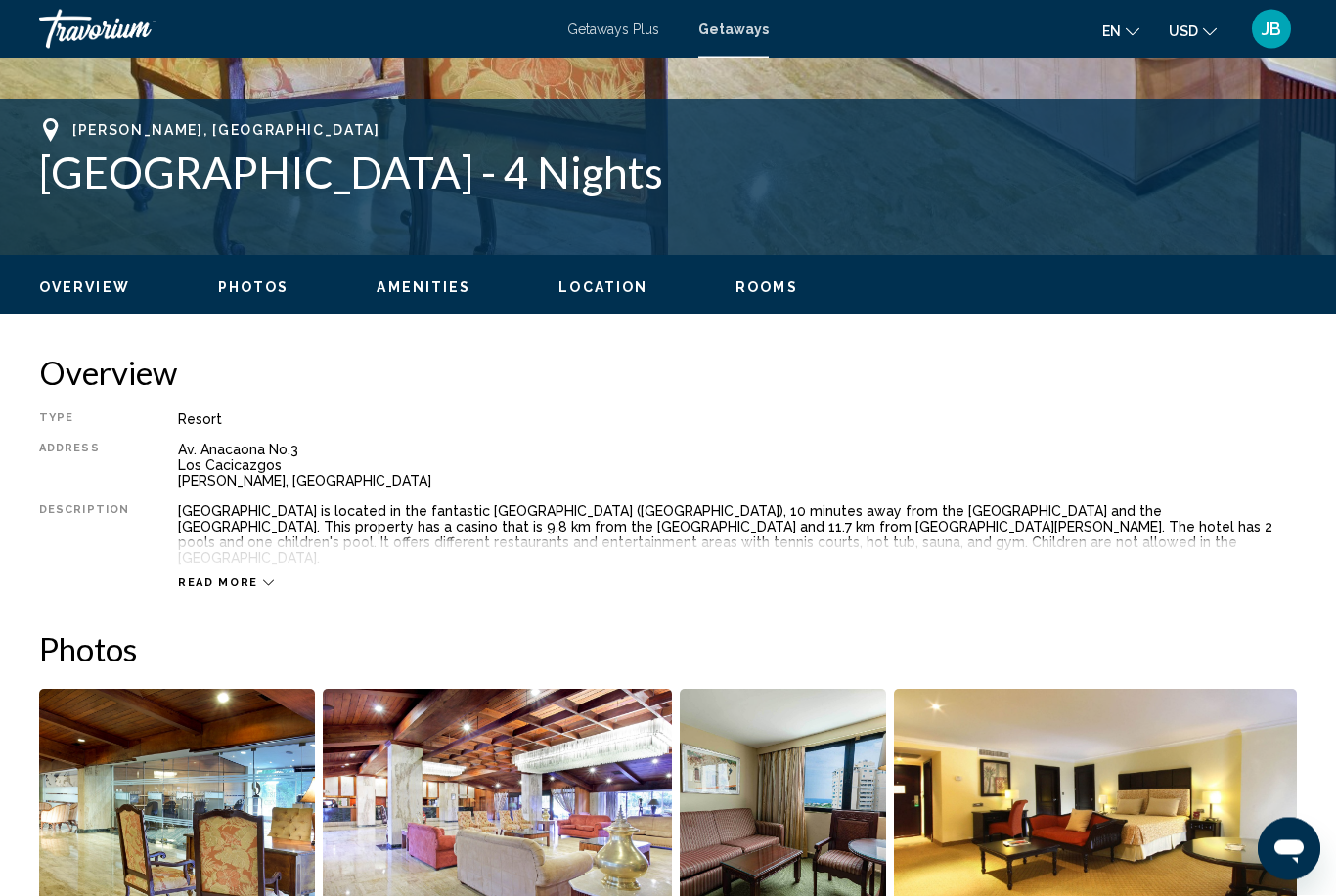
click at [226, 284] on span "Photos" at bounding box center [254, 288] width 71 height 16
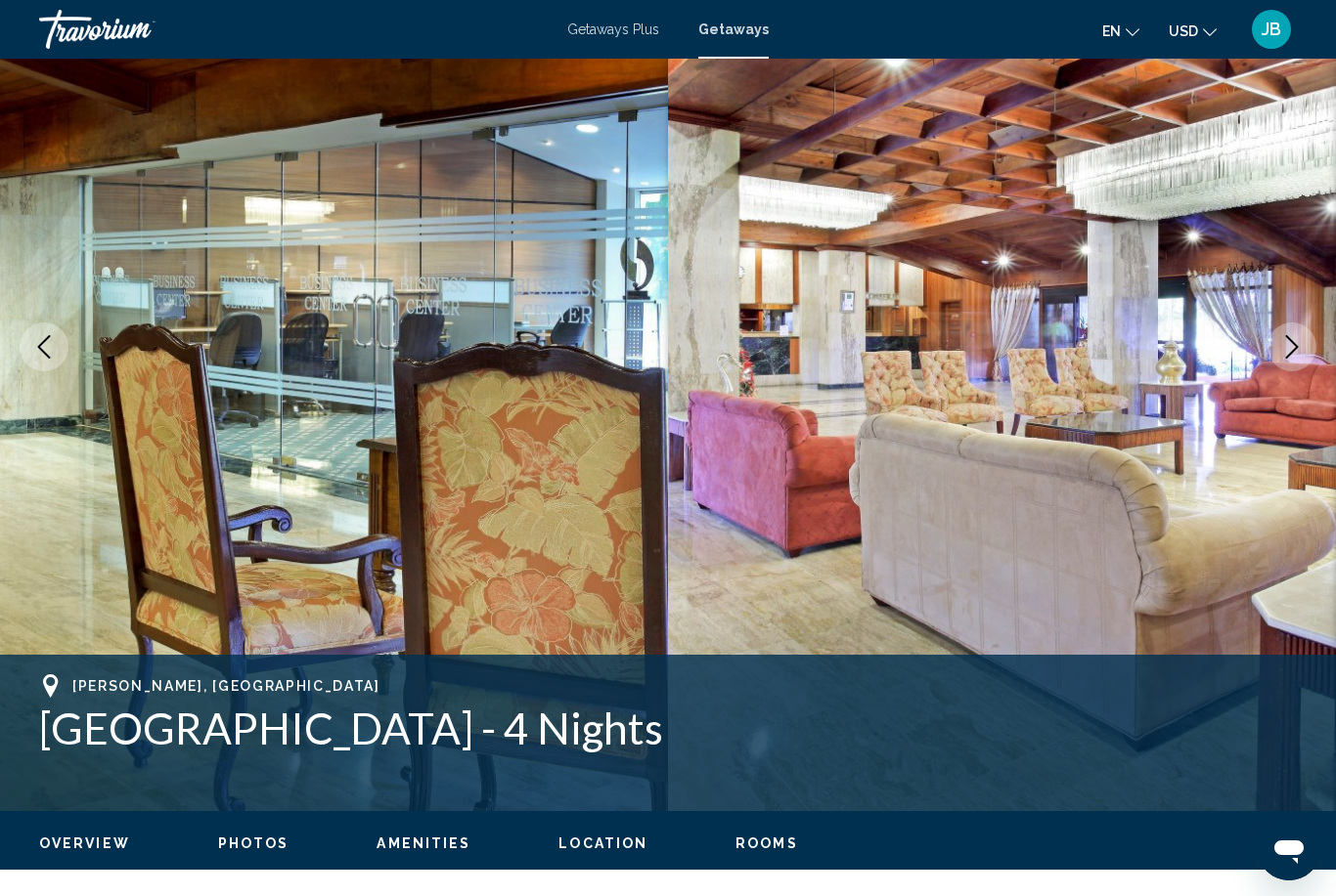
scroll to position [175, 0]
